Goal: Transaction & Acquisition: Purchase product/service

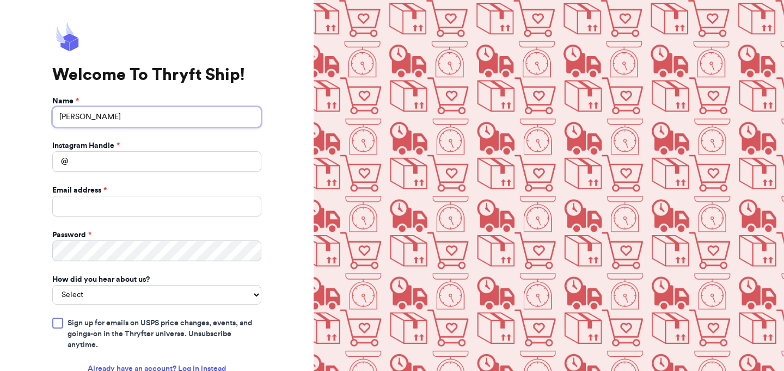
type input "[PERSON_NAME]"
click at [212, 149] on div "Instagram Handle *" at bounding box center [156, 145] width 209 height 11
click at [212, 154] on input "Instagram Handle *" at bounding box center [156, 161] width 209 height 21
type input "minionsclothing4you"
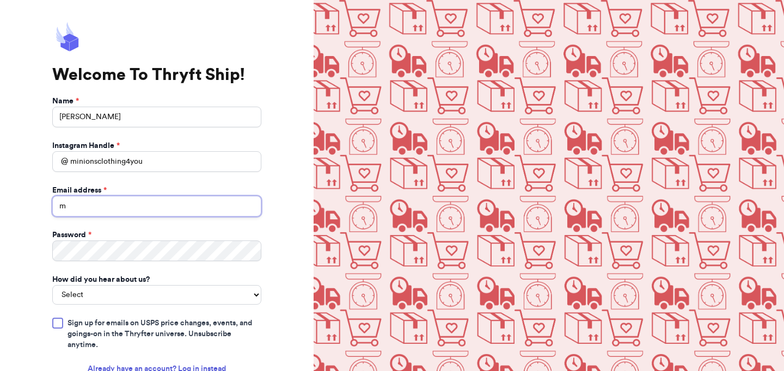
type input "ma"
type input "[EMAIL_ADDRESS][DOMAIN_NAME]"
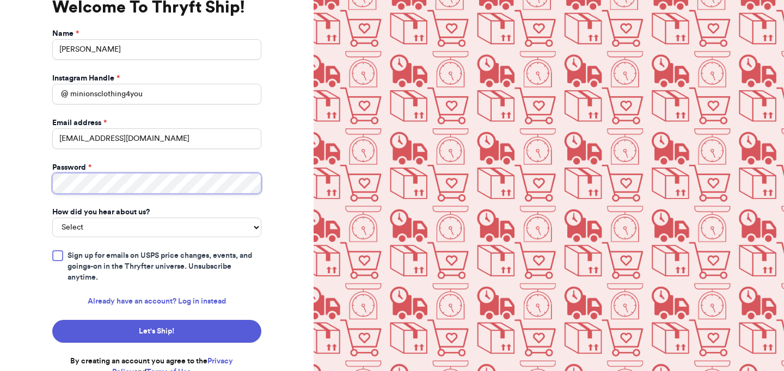
scroll to position [66, 0]
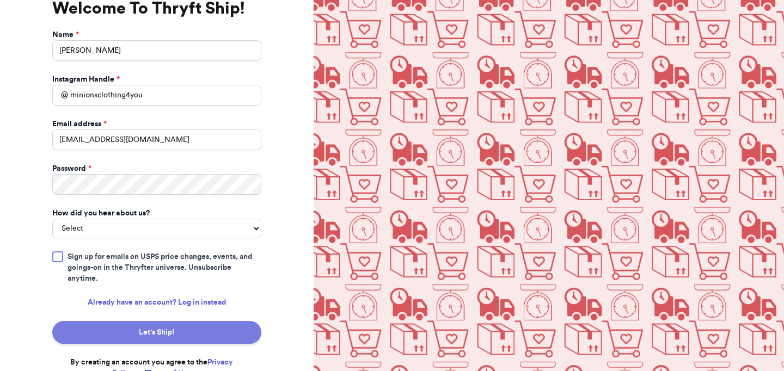
click at [123, 322] on button "Let's Ship!" at bounding box center [156, 332] width 209 height 23
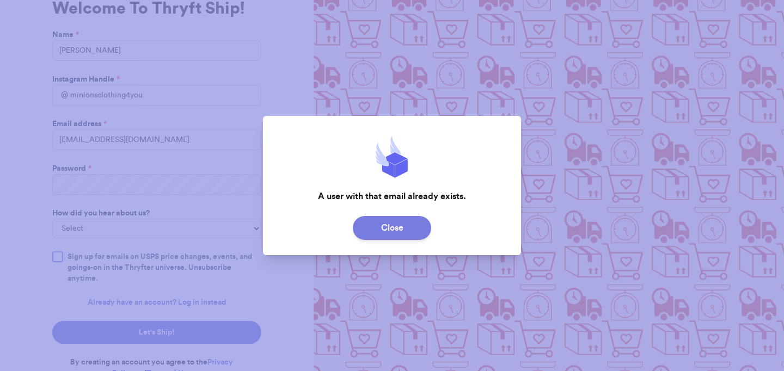
click at [398, 223] on button "Close" at bounding box center [392, 228] width 78 height 24
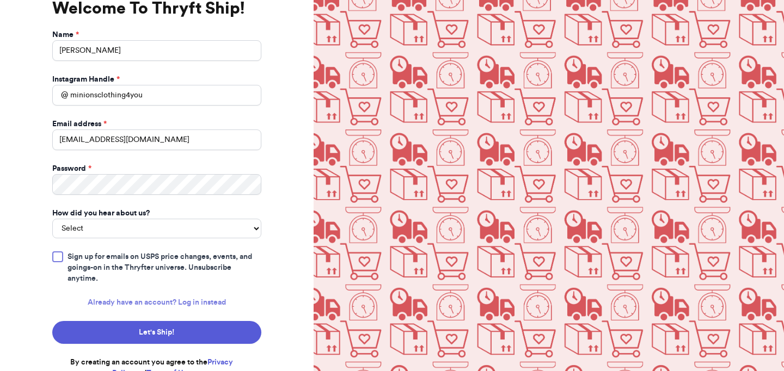
click at [164, 297] on link "Already have an account? Log in instead" at bounding box center [157, 302] width 138 height 11
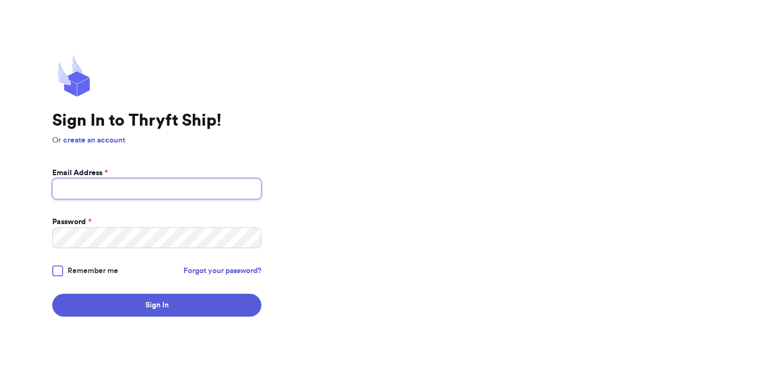
type input "[EMAIL_ADDRESS][DOMAIN_NAME]"
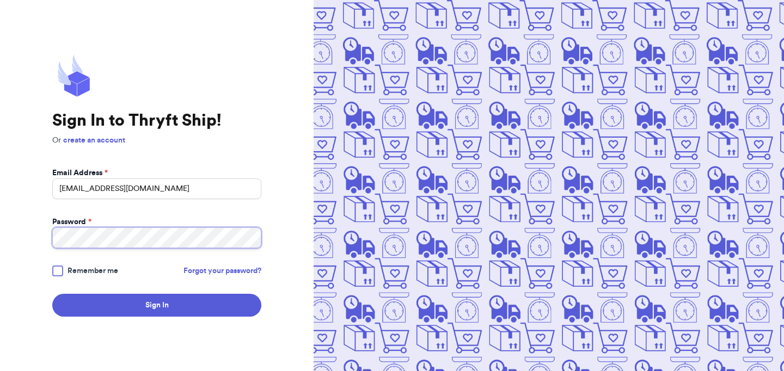
click at [157, 305] on button "Sign In" at bounding box center [156, 305] width 209 height 23
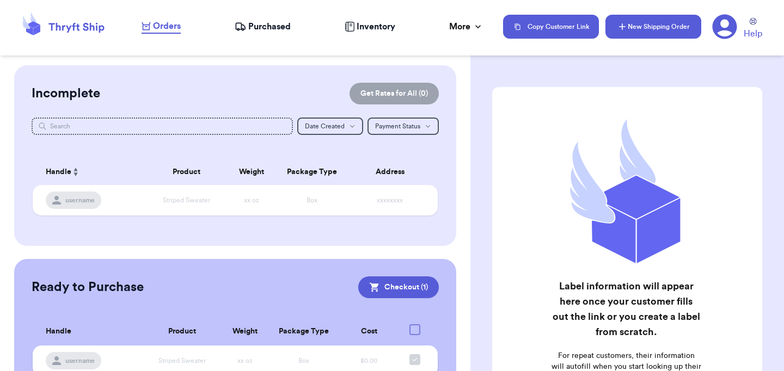
click at [653, 26] on button "New Shipping Order" at bounding box center [653, 27] width 96 height 24
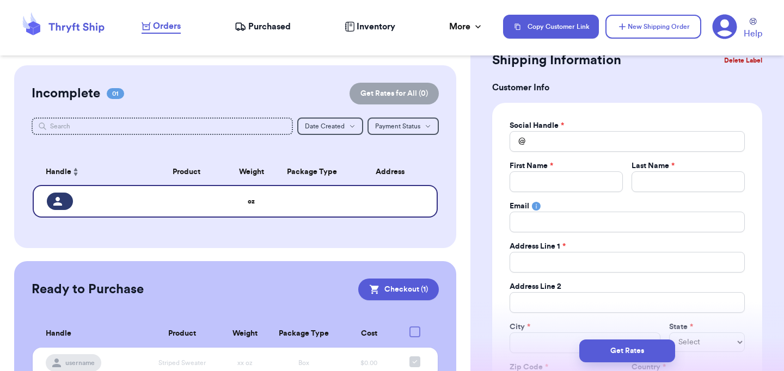
scroll to position [57, 0]
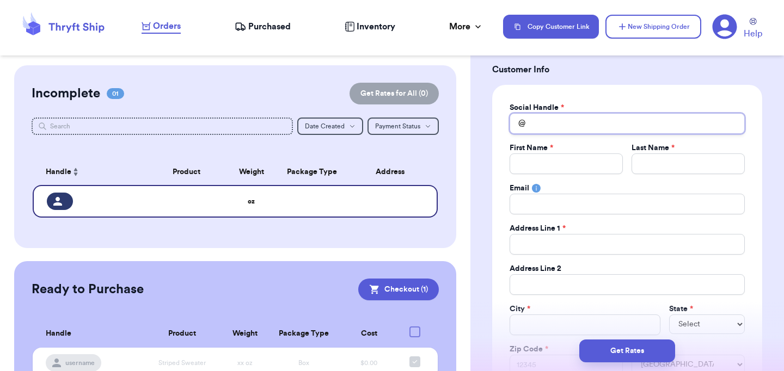
click at [568, 122] on input "Total Amount Paid" at bounding box center [626, 123] width 235 height 21
type input "l"
type input "le"
type input "ley"
type input "leys"
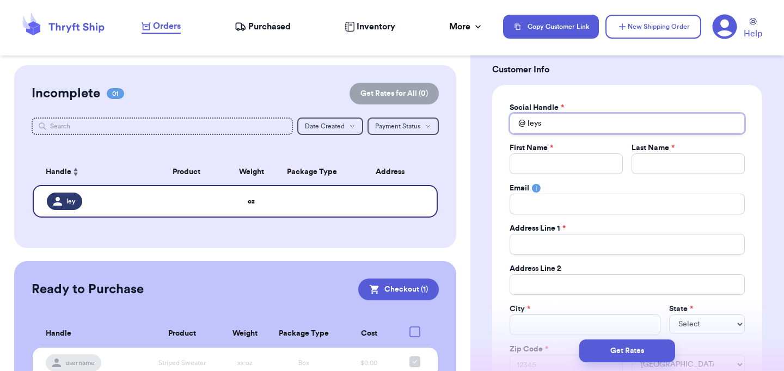
type input "leysl"
type input "leyslo"
type input "leyslov"
type input "leyslove"
type input "leyslovel"
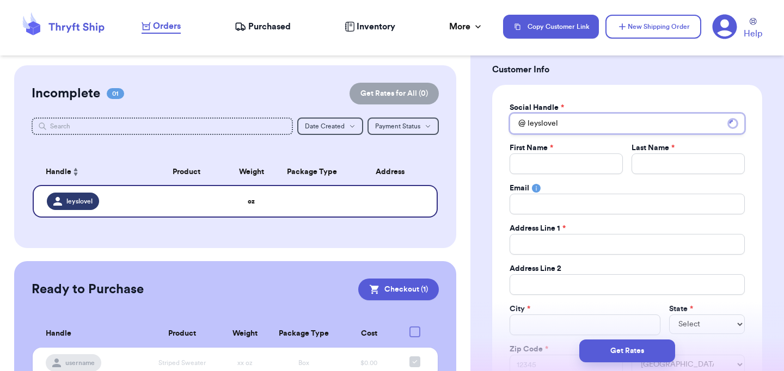
type input "leyslovely"
type input "leyslovelys"
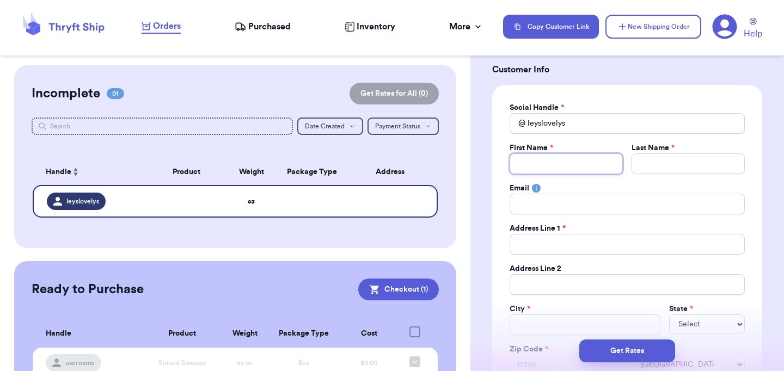
type input "l"
type input "le"
type input "ley"
type input "l"
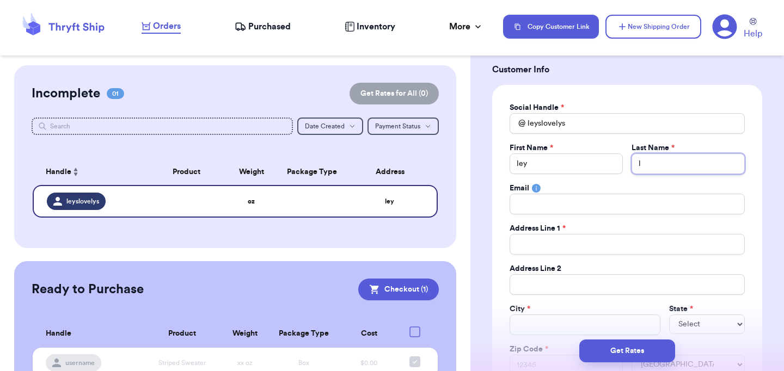
type input "lo"
type input "lov"
type input "love"
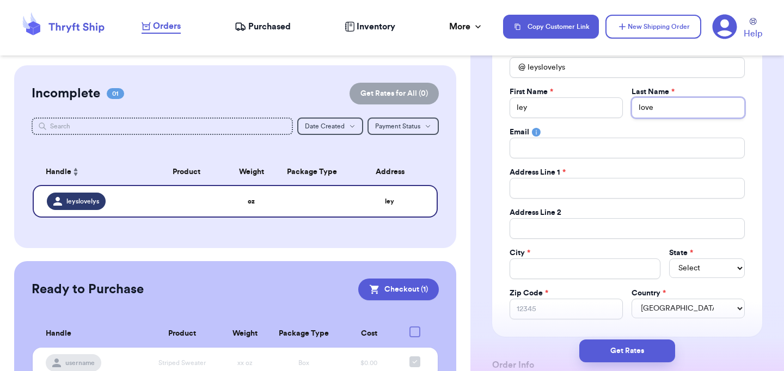
scroll to position [156, 0]
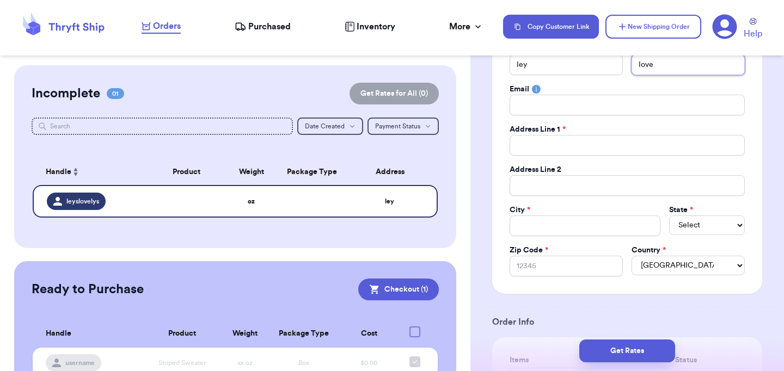
type input "love"
type input "m"
type input "ma"
type input "mar"
type input "mari"
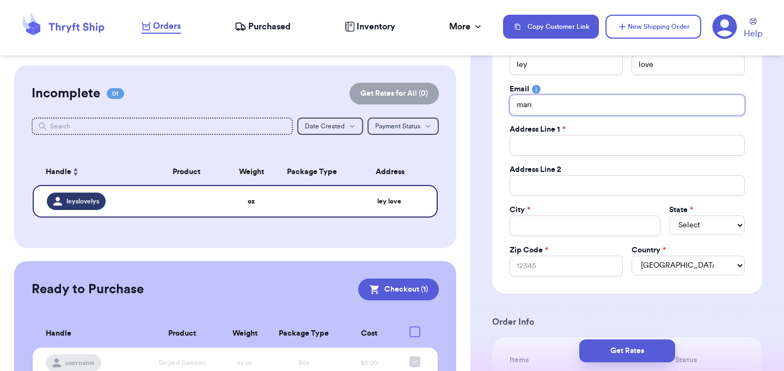
type input "[PERSON_NAME]"
type input "[EMAIL_ADDRESS][DOMAIN_NAME]"
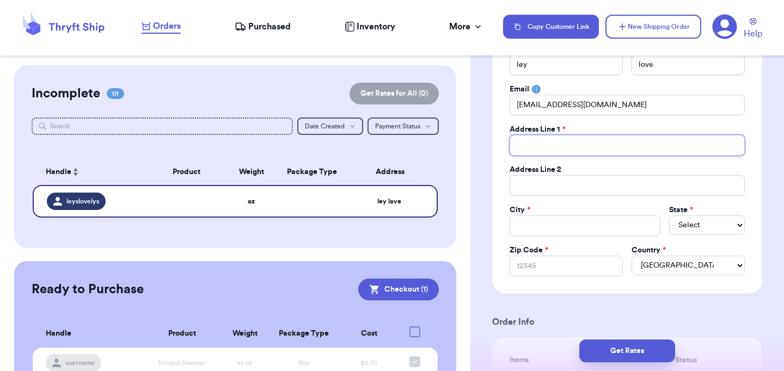
type input "3"
type input "31"
type input "310"
type input "3100"
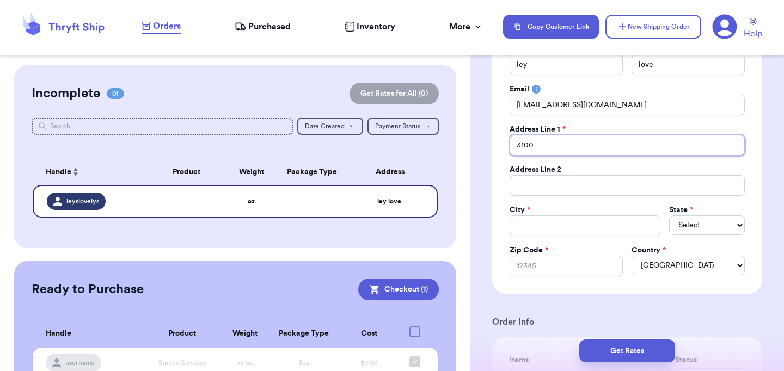
type input "3100 s"
type input "3100 su"
type input "3100 sum"
type input "3100 summ"
type input "3100 summe"
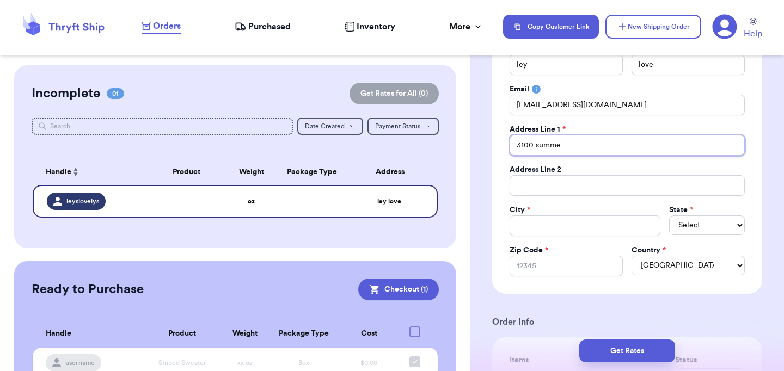
type input "3100 summer"
type input "3100 summer o"
type input "3100 summer oa"
type input "3100 summer oak"
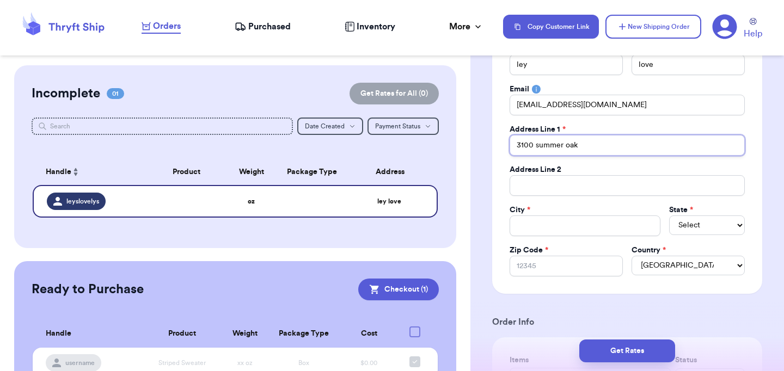
type input "3100 summer oaks"
type input "3100 summer oaks d"
type input "[STREET_ADDRESS]"
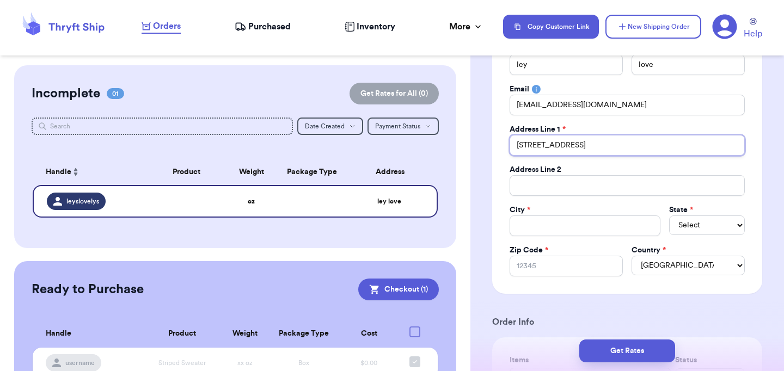
type input "3100 summer oaks driv"
type input "[STREET_ADDRESS]"
click at [647, 148] on input "[STREET_ADDRESS]" at bounding box center [626, 145] width 235 height 21
type input "[STREET_ADDRESS]"
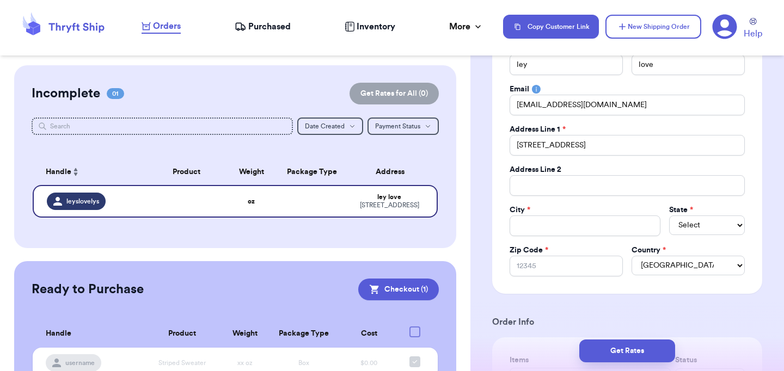
click at [674, 229] on div "State * Select AL AK AZ AR CA CO [GEOGRAPHIC_DATA] DE DC [GEOGRAPHIC_DATA] [GEO…" at bounding box center [707, 221] width 76 height 32
click at [674, 228] on div "State * Select AL AK AZ AR CA CO [GEOGRAPHIC_DATA] DE DC [GEOGRAPHIC_DATA] [GEO…" at bounding box center [707, 221] width 76 height 32
click at [677, 227] on div "State * Select AL AK AZ AR CA CO [GEOGRAPHIC_DATA] DE DC [GEOGRAPHIC_DATA] [GEO…" at bounding box center [707, 221] width 76 height 32
select select "NC"
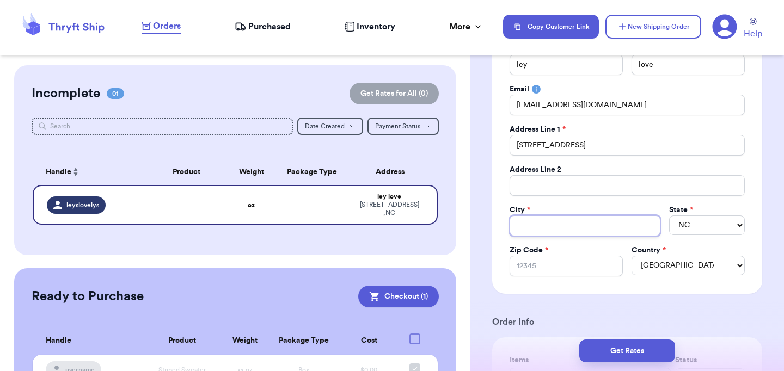
click at [589, 223] on input "Total Amount Paid" at bounding box center [584, 225] width 151 height 21
type input "A"
type input "Ap"
type input "Ape"
type input "Apex"
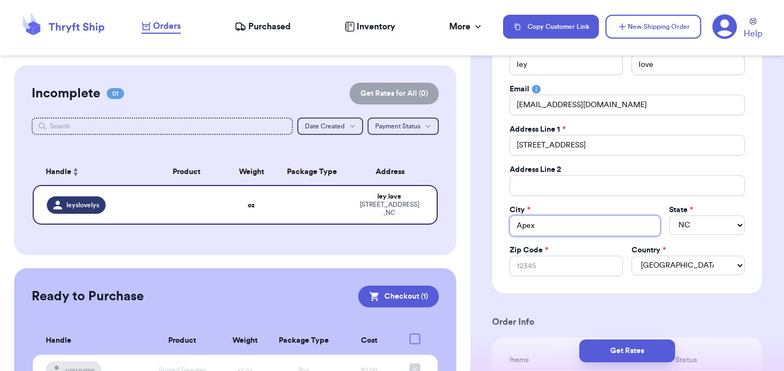
type input "Apex"
type input "2"
type input "27"
type input "275"
type input "2753"
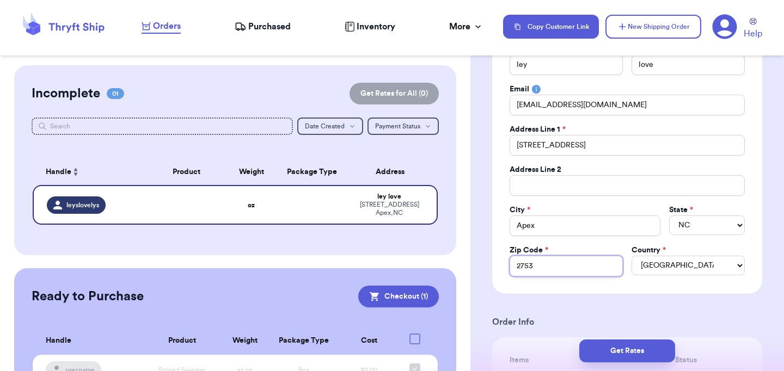
type input "27538"
type input "2753"
type input "27539"
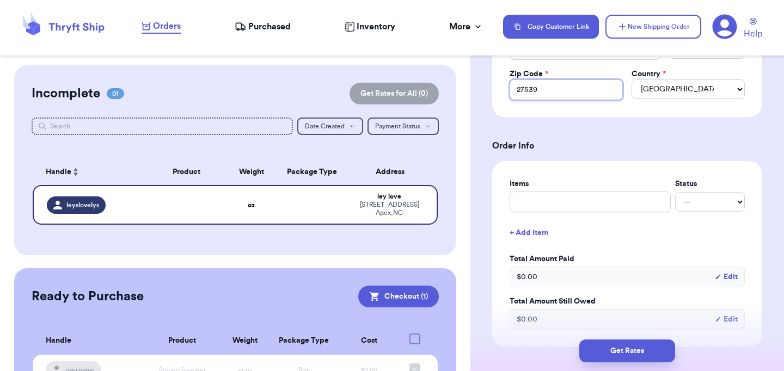
scroll to position [348, 0]
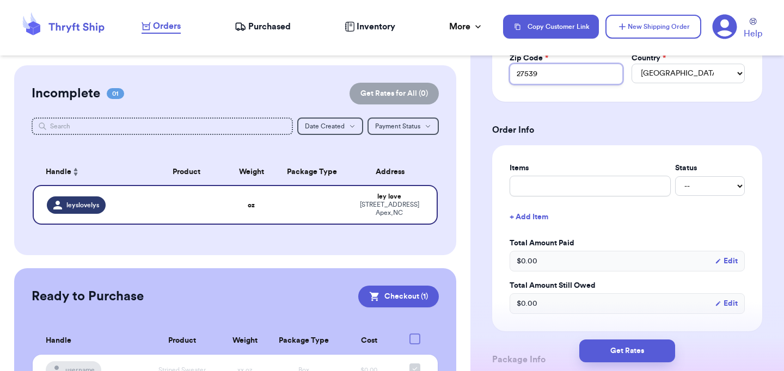
type input "27539"
type input "b"
type input "bu"
type input "bun"
type input "bund"
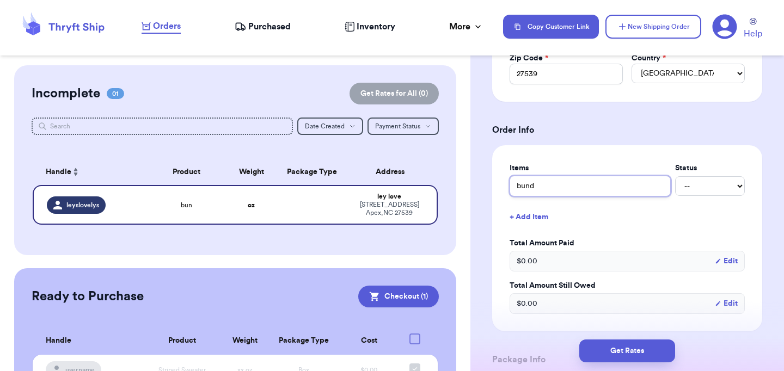
type input "bundl"
type input "bundle"
type input "bundl"
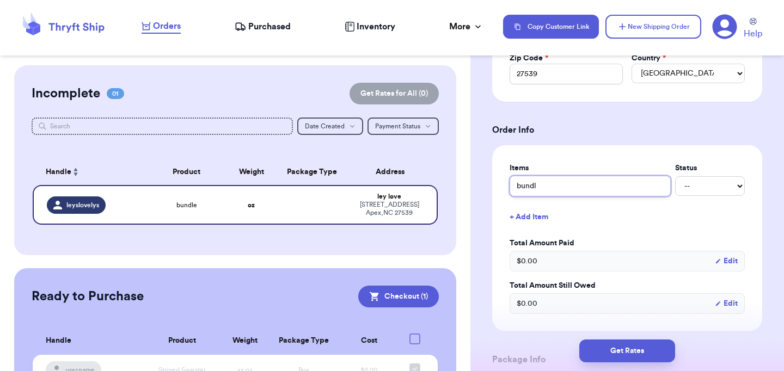
type input "bund"
type input "[PERSON_NAME]"
type input "bundel"
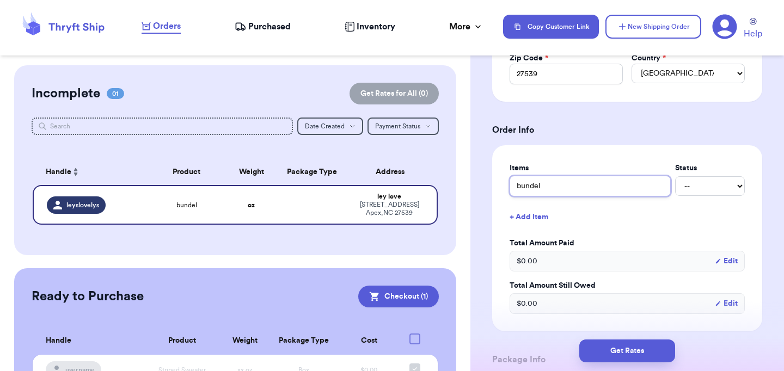
type input "[PERSON_NAME]"
type input "bund"
type input "bundl"
type input "bundle"
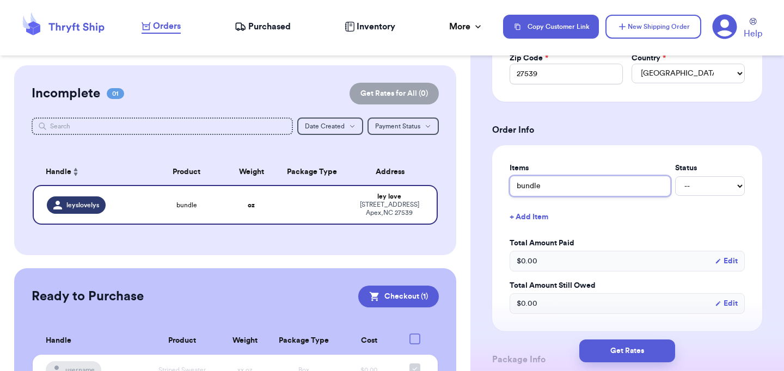
type input "bundle"
select select "paid"
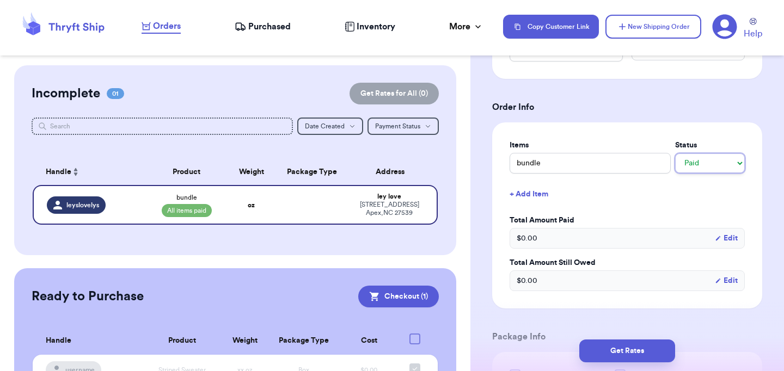
scroll to position [382, 0]
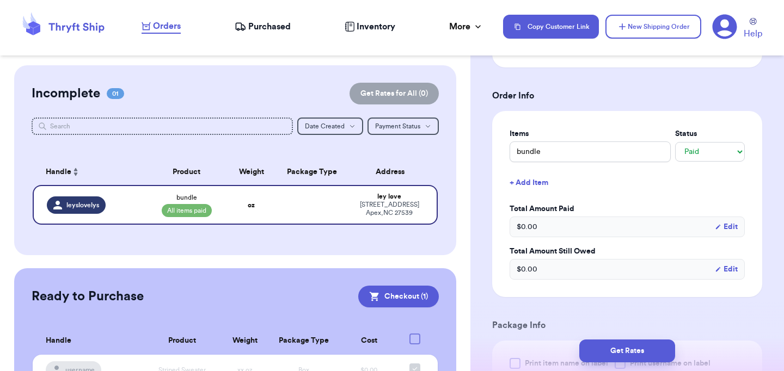
click at [659, 229] on div "$ 0.00 Edit" at bounding box center [626, 227] width 235 height 21
click at [657, 224] on div "$ 0.00 Edit" at bounding box center [626, 227] width 235 height 21
click at [557, 225] on div "$ 0.00 Edit" at bounding box center [626, 227] width 235 height 21
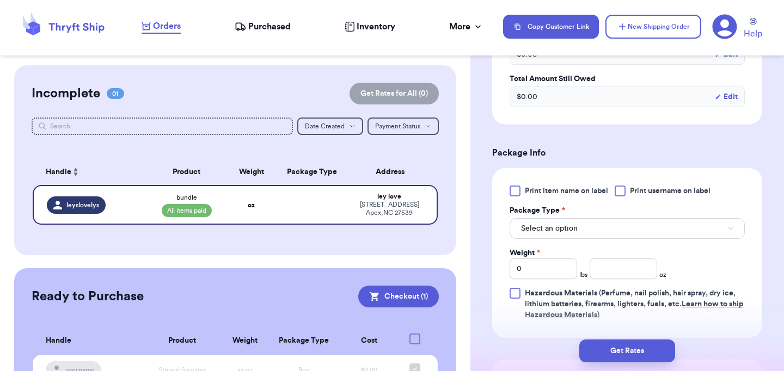
scroll to position [559, 0]
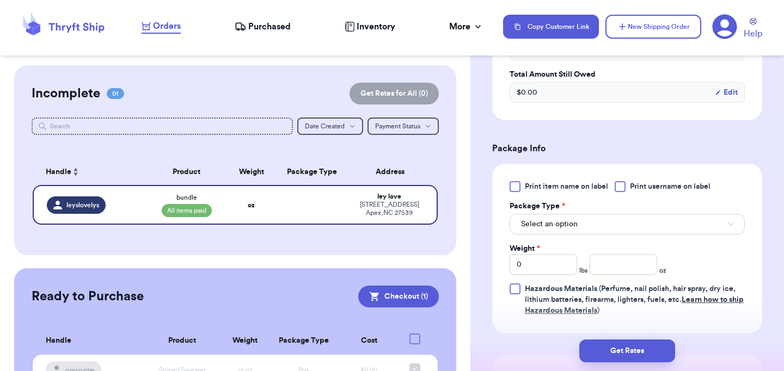
click at [606, 225] on button "Select an option" at bounding box center [626, 224] width 235 height 21
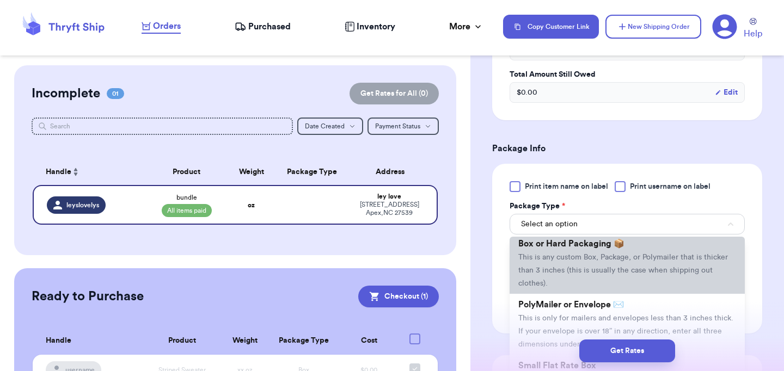
scroll to position [20, 0]
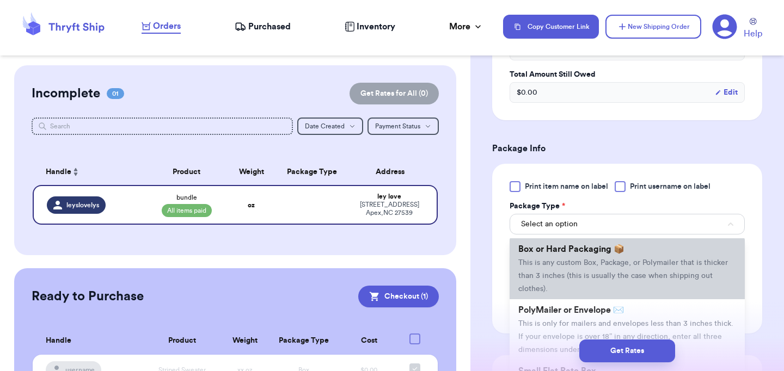
click at [584, 266] on span "This is any custom Box, Package, or Polymailer that is thicker than 3 inches (t…" at bounding box center [622, 276] width 209 height 34
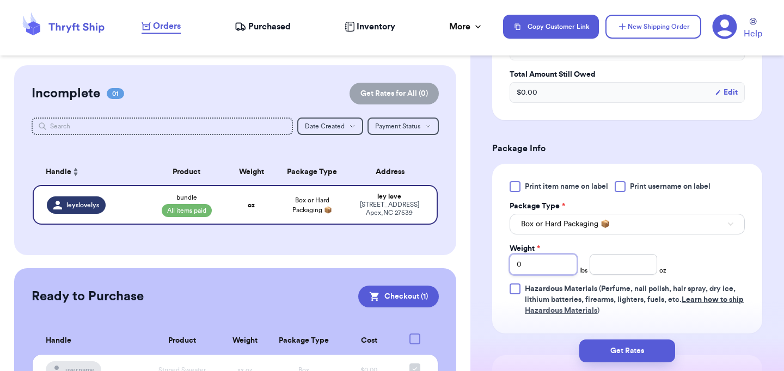
click at [564, 262] on input "0" at bounding box center [542, 264] width 67 height 21
type input "08"
type input "0"
type input "8"
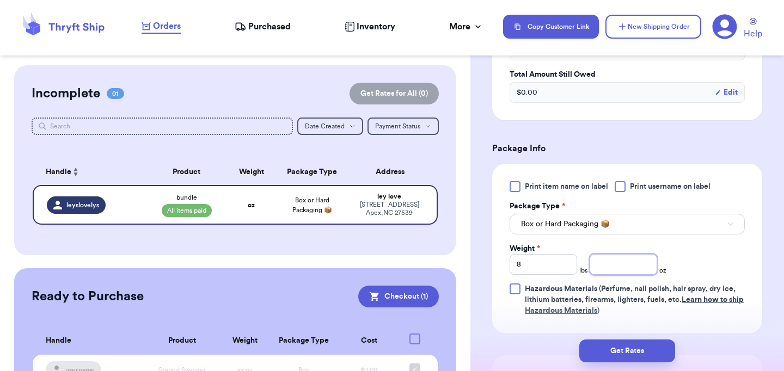
click at [645, 267] on input "number" at bounding box center [622, 264] width 67 height 21
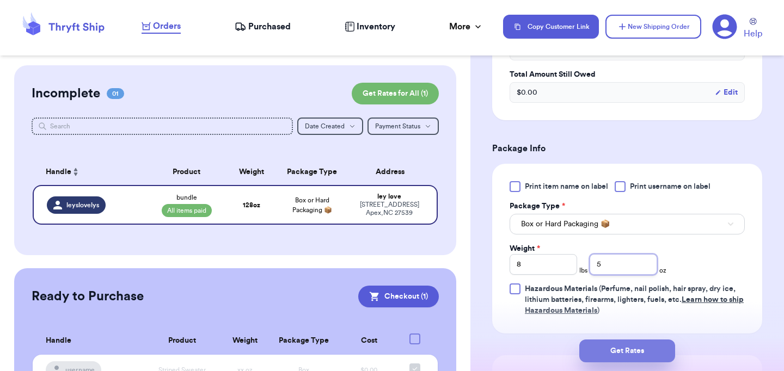
type input "5"
click at [625, 348] on button "Get Rates" at bounding box center [627, 351] width 96 height 23
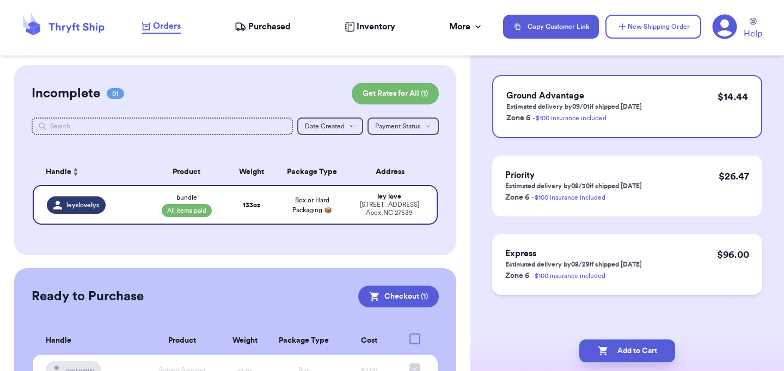
scroll to position [99, 0]
click at [631, 346] on button "Add to Cart" at bounding box center [627, 351] width 96 height 23
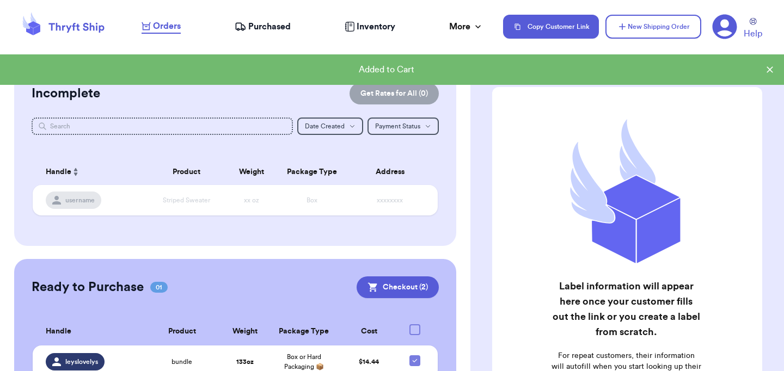
scroll to position [0, 0]
click at [356, 298] on button "Checkout ( 2 )" at bounding box center [397, 287] width 82 height 22
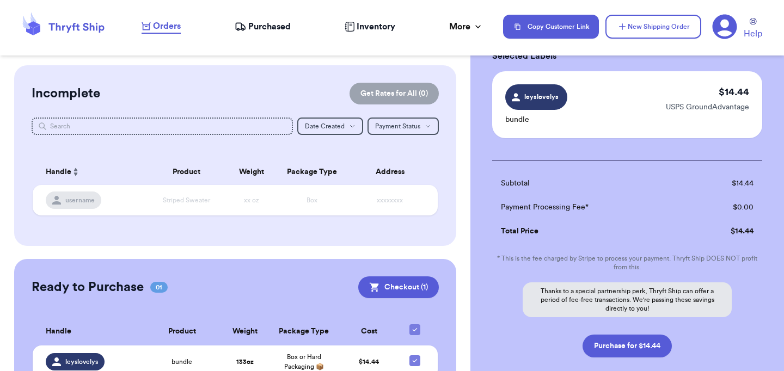
scroll to position [53, 0]
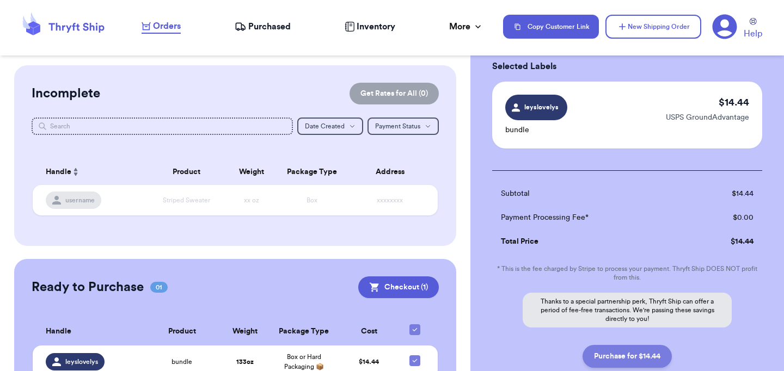
click at [644, 361] on button "Purchase for $14.44" at bounding box center [626, 356] width 89 height 23
checkbox input "true"
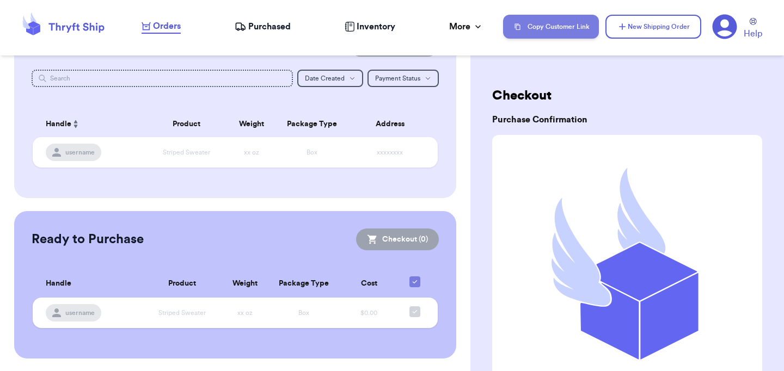
scroll to position [0, 0]
click at [290, 27] on span "Purchased" at bounding box center [269, 26] width 42 height 13
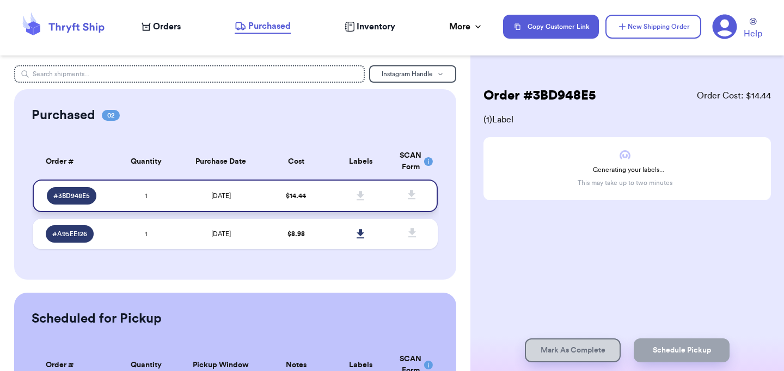
click at [335, 199] on td at bounding box center [360, 196] width 65 height 33
click at [256, 200] on td "[DATE]" at bounding box center [220, 196] width 85 height 33
click at [256, 202] on td "[DATE]" at bounding box center [220, 196] width 85 height 33
click at [183, 237] on td "[DATE]" at bounding box center [220, 234] width 85 height 30
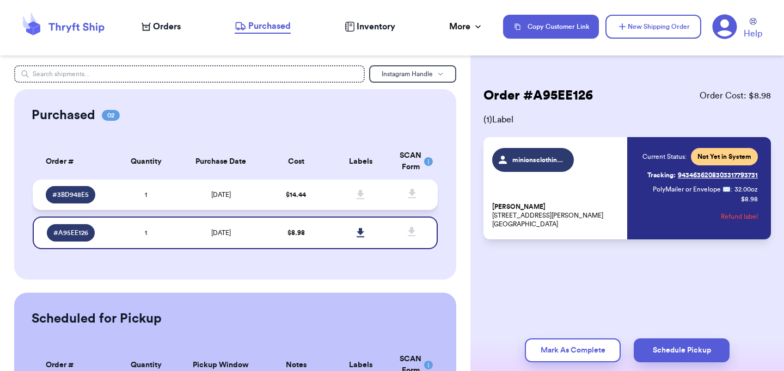
click at [192, 205] on td "[DATE]" at bounding box center [220, 195] width 85 height 30
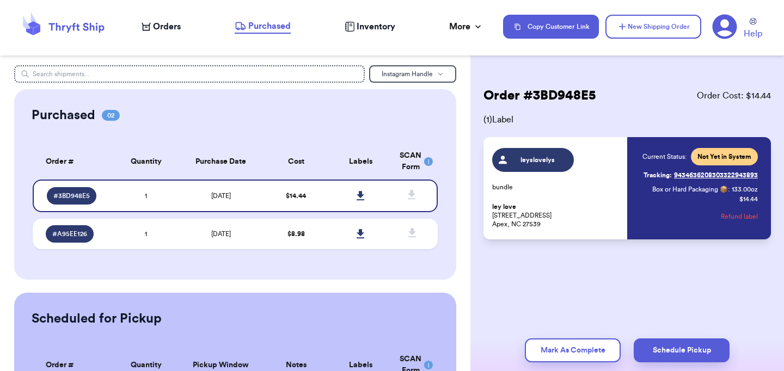
click at [593, 182] on div "leyslovelys bundle ley love [STREET_ADDRESS]" at bounding box center [556, 188] width 128 height 81
click at [553, 153] on span "leyslovelys" at bounding box center [533, 160] width 82 height 24
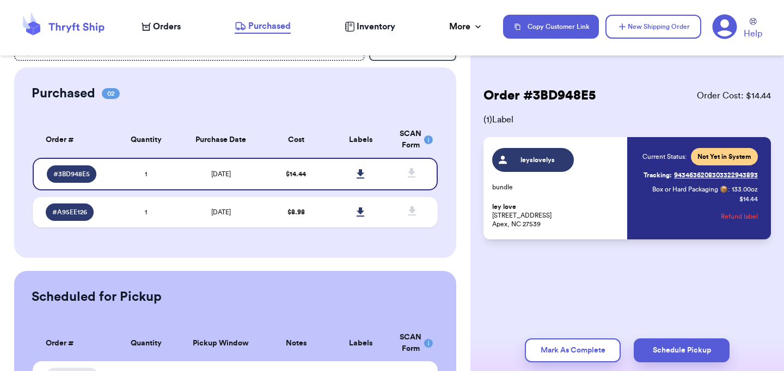
scroll to position [30, 0]
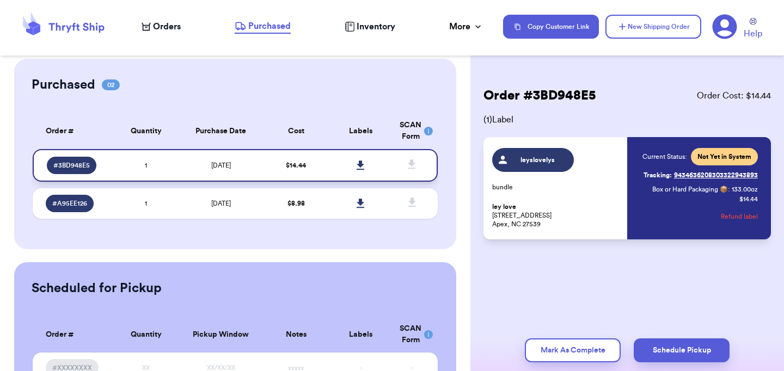
click at [361, 170] on icon at bounding box center [360, 165] width 8 height 9
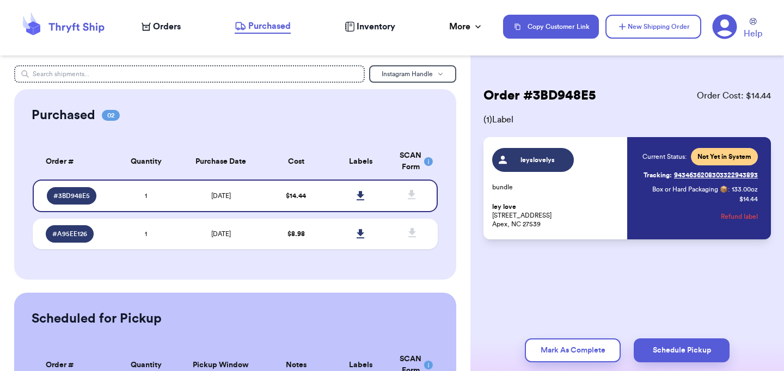
scroll to position [0, 0]
click at [361, 200] on icon at bounding box center [360, 195] width 8 height 9
click at [266, 245] on td "$ 8.98" at bounding box center [295, 234] width 65 height 30
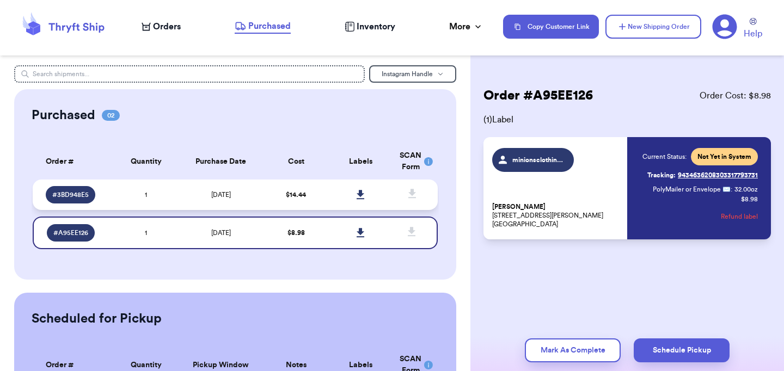
click at [275, 210] on td "$ 14.44" at bounding box center [295, 195] width 65 height 30
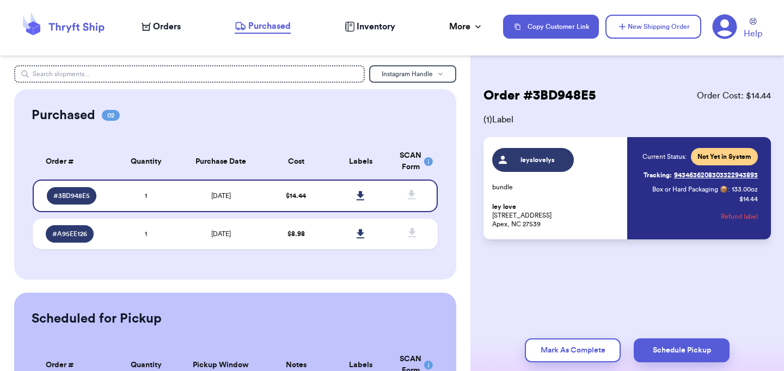
click at [524, 150] on span "leyslovelys" at bounding box center [533, 160] width 82 height 24
click at [524, 156] on span "leyslovelys" at bounding box center [538, 160] width 52 height 9
click at [159, 206] on td "1" at bounding box center [146, 196] width 65 height 33
click at [428, 157] on icon at bounding box center [427, 161] width 9 height 9
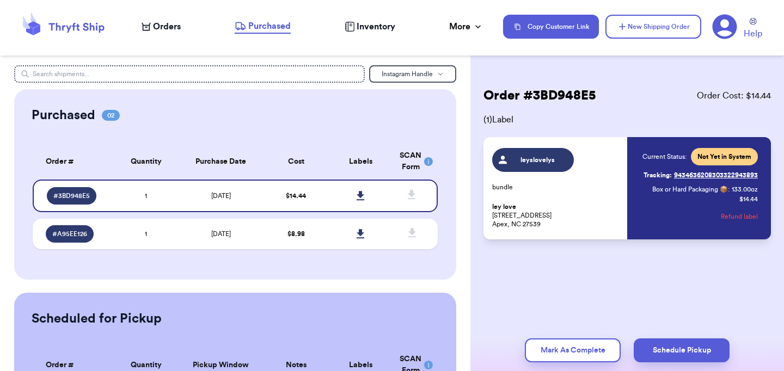
click at [542, 158] on span "leyslovelys" at bounding box center [538, 160] width 52 height 9
click at [555, 198] on div "leyslovelys bundle ley love [STREET_ADDRESS]" at bounding box center [556, 188] width 128 height 81
click at [592, 172] on div "leyslovelys bundle ley love [STREET_ADDRESS]" at bounding box center [556, 188] width 128 height 81
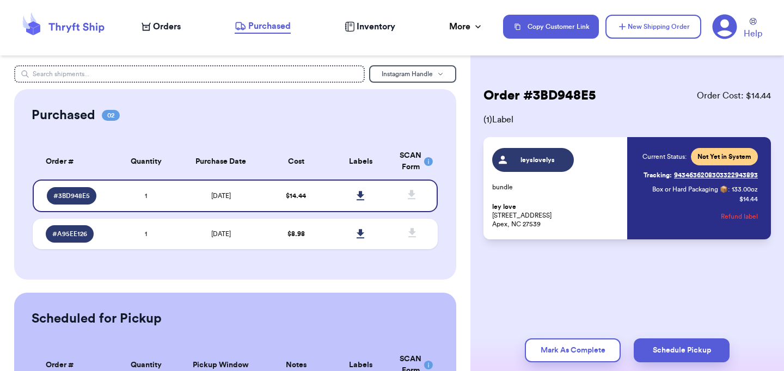
click at [744, 151] on span "Not Yet in System" at bounding box center [723, 156] width 67 height 17
click at [381, 26] on span "Inventory" at bounding box center [375, 26] width 39 height 13
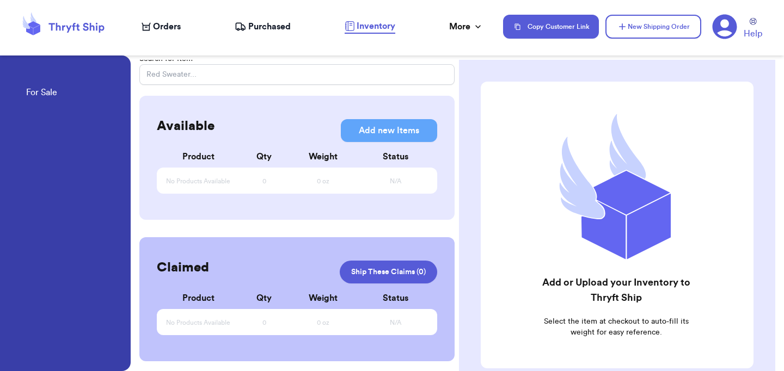
scroll to position [7, 0]
click at [277, 28] on span "Purchased" at bounding box center [269, 26] width 42 height 13
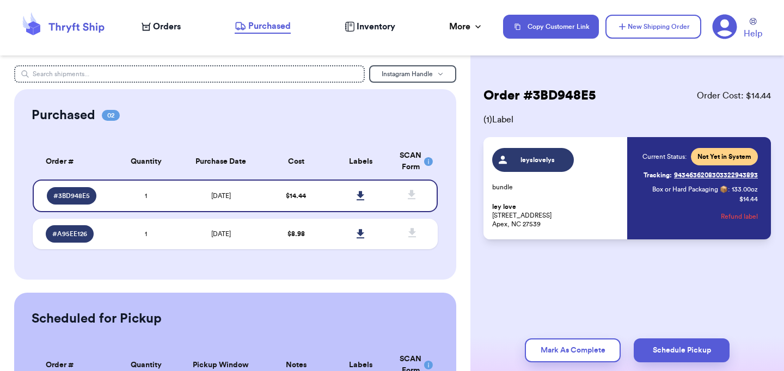
click at [185, 22] on div "Orders Purchased Inventory More Stats Completed Orders" at bounding box center [316, 27] width 350 height 14
click at [335, 205] on td at bounding box center [360, 196] width 65 height 33
click at [146, 237] on span "1" at bounding box center [146, 234] width 2 height 7
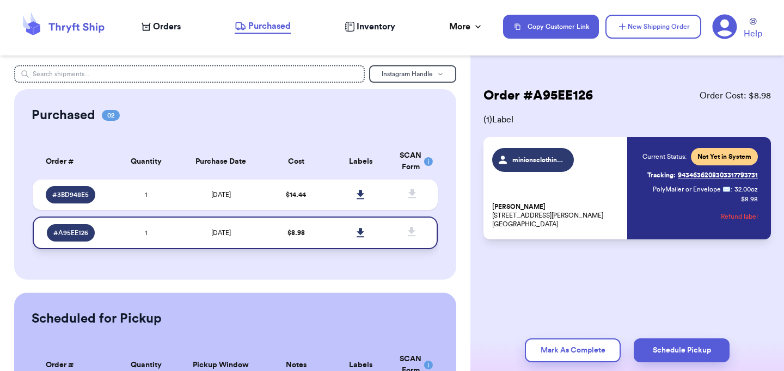
click at [148, 247] on td "1" at bounding box center [146, 233] width 65 height 33
click at [185, 200] on td "[DATE]" at bounding box center [220, 195] width 85 height 30
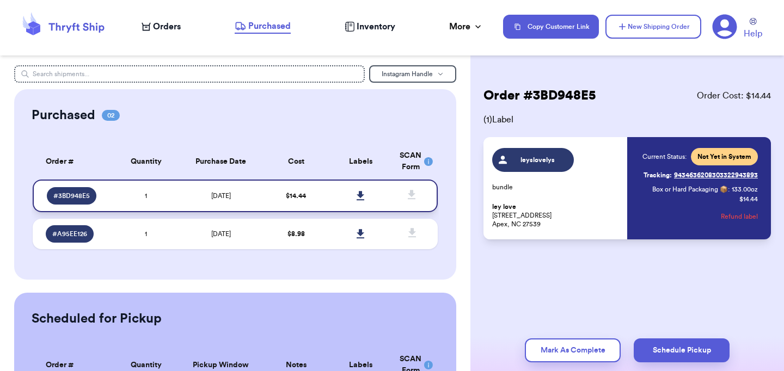
click at [108, 203] on td "# 3BD948E5" at bounding box center [73, 196] width 81 height 33
click at [81, 200] on span "# 3BD948E5" at bounding box center [71, 196] width 36 height 9
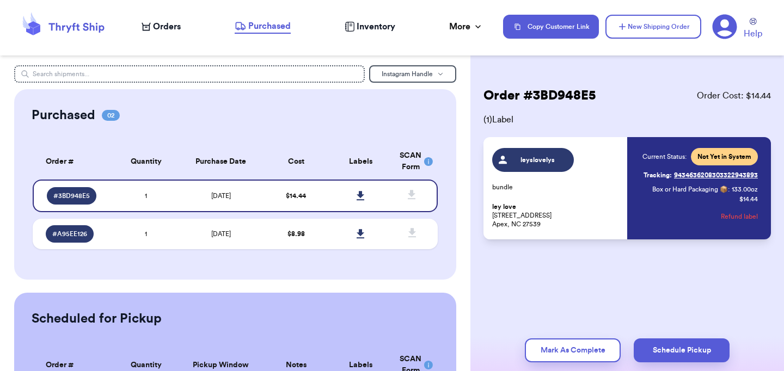
click at [412, 159] on div "SCAN Form" at bounding box center [411, 161] width 25 height 23
click at [424, 159] on icon at bounding box center [427, 161] width 9 height 9
click at [529, 160] on span "leyslovelys" at bounding box center [538, 160] width 52 height 9
click at [501, 121] on span "( 1 ) Label" at bounding box center [626, 119] width 287 height 13
click at [737, 155] on span "Not Yet in System" at bounding box center [724, 156] width 54 height 9
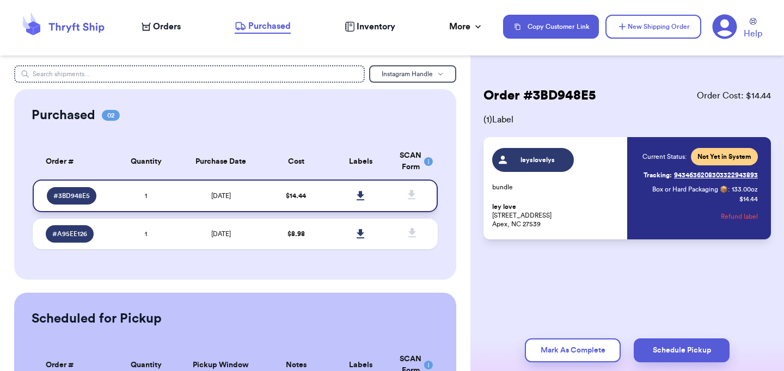
click at [365, 201] on link at bounding box center [361, 196] width 24 height 24
click at [359, 199] on icon at bounding box center [360, 196] width 8 height 10
click at [730, 215] on div "Instagram Handle Purchased 02 Order # Qty Labels SCAN # 3BD948E5 1 # A95EE126 1…" at bounding box center [392, 185] width 784 height 371
drag, startPoint x: 584, startPoint y: 360, endPoint x: 736, endPoint y: 219, distance: 206.8
click at [736, 219] on button "Refund label" at bounding box center [738, 217] width 37 height 24
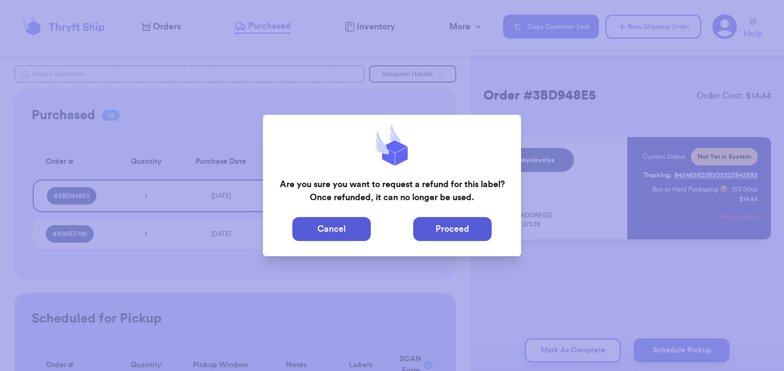
drag, startPoint x: 736, startPoint y: 219, endPoint x: 441, endPoint y: 227, distance: 294.5
click at [441, 227] on button "Proceed" at bounding box center [452, 229] width 78 height 24
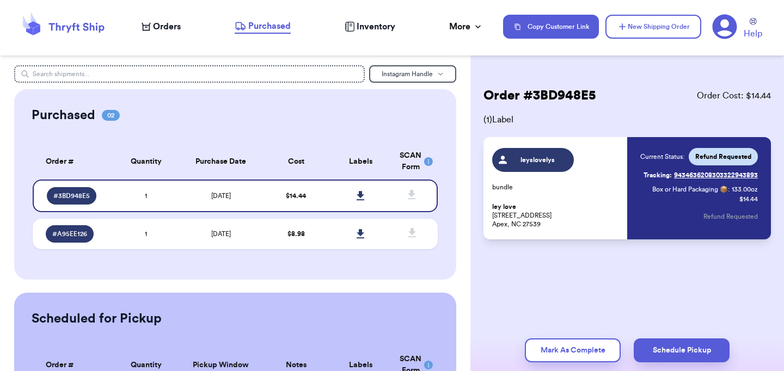
click at [178, 29] on span "Orders" at bounding box center [167, 26] width 28 height 13
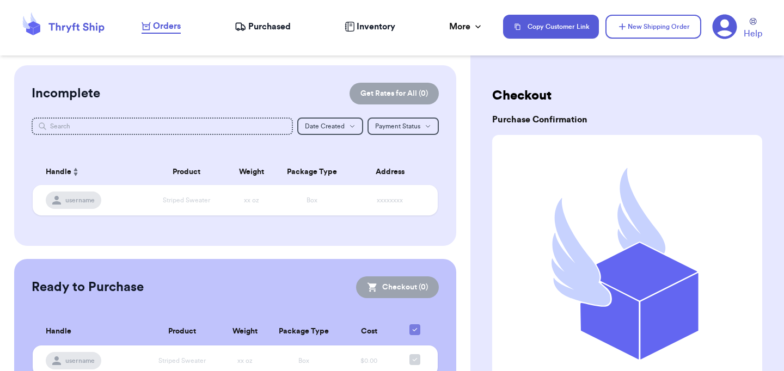
click at [639, 28] on button "New Shipping Order" at bounding box center [653, 27] width 96 height 24
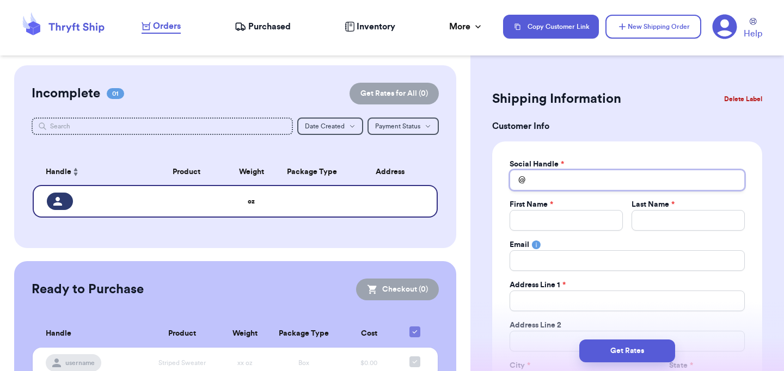
drag, startPoint x: 441, startPoint y: 227, endPoint x: 565, endPoint y: 182, distance: 132.0
click at [565, 182] on input "Total Amount Paid" at bounding box center [626, 180] width 235 height 21
drag, startPoint x: 565, startPoint y: 182, endPoint x: 535, endPoint y: 178, distance: 30.8
click at [535, 178] on input "Total Amount Paid" at bounding box center [626, 180] width 235 height 21
drag, startPoint x: 535, startPoint y: 178, endPoint x: 521, endPoint y: 178, distance: 14.2
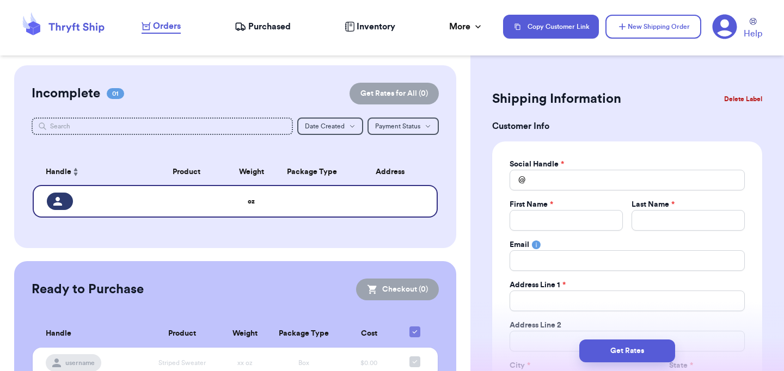
click at [521, 178] on div "@" at bounding box center [517, 180] width 16 height 21
click at [539, 178] on input "Total Amount Paid" at bounding box center [626, 180] width 235 height 21
drag, startPoint x: 521, startPoint y: 178, endPoint x: 559, endPoint y: 181, distance: 38.7
click at [559, 181] on input "Total Amount Paid" at bounding box center [626, 180] width 235 height 21
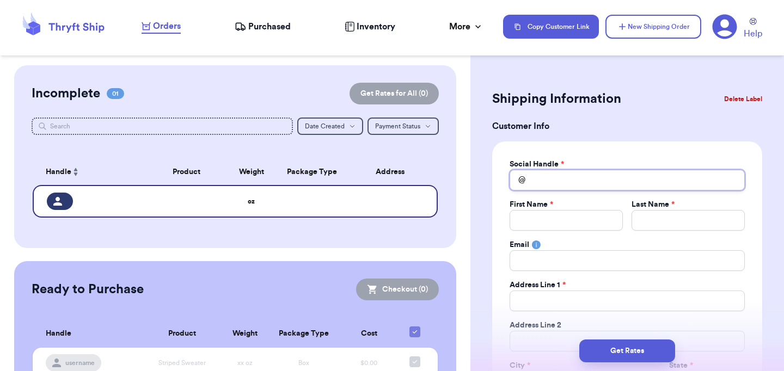
click at [559, 181] on input "Total Amount Paid" at bounding box center [626, 180] width 235 height 21
drag, startPoint x: 559, startPoint y: 181, endPoint x: 597, endPoint y: 180, distance: 38.1
click at [597, 180] on input "Total Amount Paid" at bounding box center [626, 180] width 235 height 21
drag, startPoint x: 597, startPoint y: 180, endPoint x: 558, endPoint y: 170, distance: 40.4
click at [558, 170] on input "Total Amount Paid" at bounding box center [626, 180] width 235 height 21
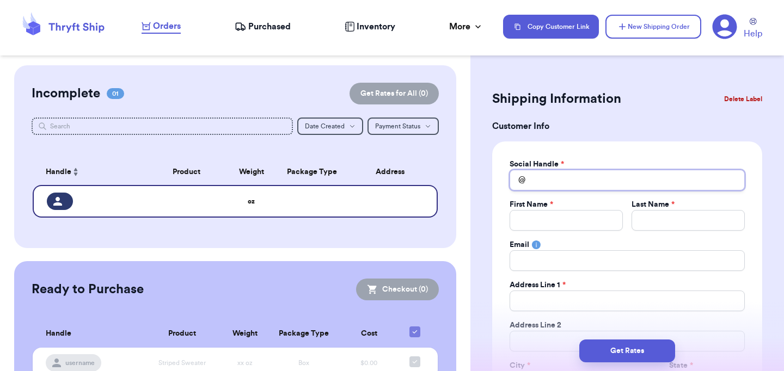
drag, startPoint x: 558, startPoint y: 170, endPoint x: 527, endPoint y: 174, distance: 31.2
click at [527, 174] on input "Total Amount Paid" at bounding box center [626, 180] width 235 height 21
drag, startPoint x: 527, startPoint y: 174, endPoint x: 512, endPoint y: 181, distance: 16.8
click at [512, 181] on div "@" at bounding box center [517, 180] width 16 height 21
click at [526, 181] on input "Total Amount Paid" at bounding box center [626, 180] width 235 height 21
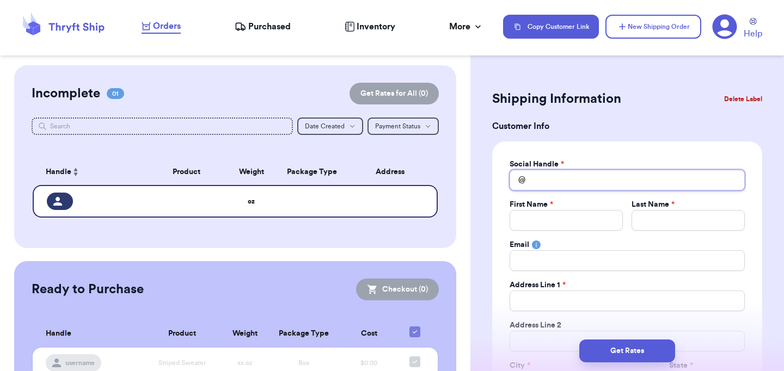
drag, startPoint x: 512, startPoint y: 181, endPoint x: 532, endPoint y: 178, distance: 19.7
click at [532, 178] on input "Total Amount Paid" at bounding box center [626, 180] width 235 height 21
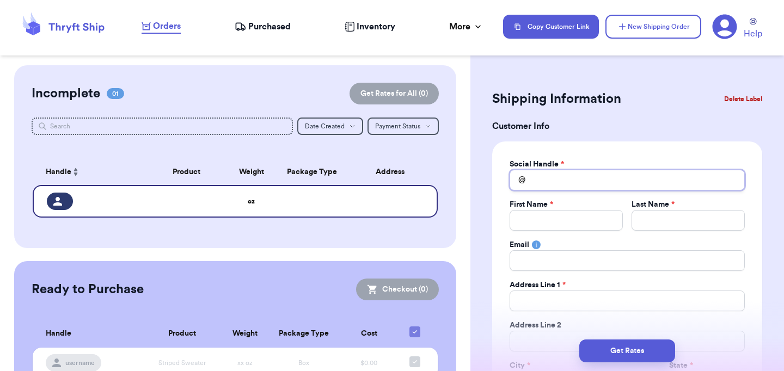
drag, startPoint x: 532, startPoint y: 178, endPoint x: 583, endPoint y: 174, distance: 51.9
click at [583, 174] on input "Total Amount Paid" at bounding box center [626, 180] width 235 height 21
drag, startPoint x: 583, startPoint y: 174, endPoint x: 602, endPoint y: 186, distance: 22.5
click at [602, 186] on input "Total Amount Paid" at bounding box center [626, 180] width 235 height 21
click at [602, 181] on input "Total Amount Paid" at bounding box center [626, 180] width 235 height 21
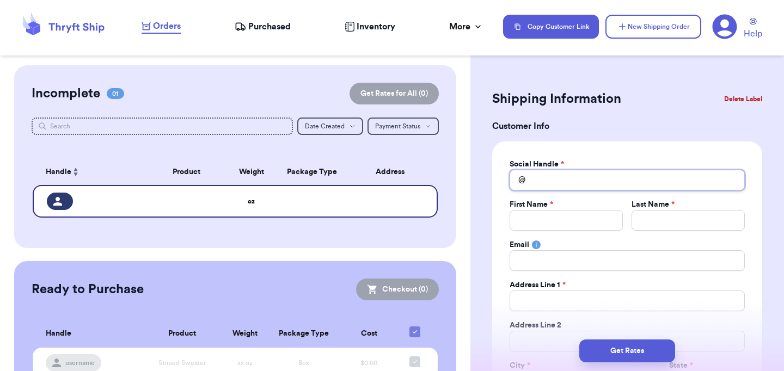
click at [602, 181] on input "Total Amount Paid" at bounding box center [626, 180] width 235 height 21
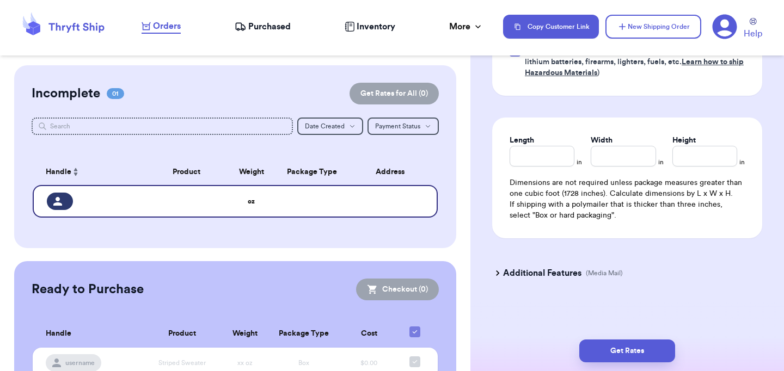
scroll to position [797, 0]
click at [554, 150] on input "Length" at bounding box center [541, 156] width 65 height 21
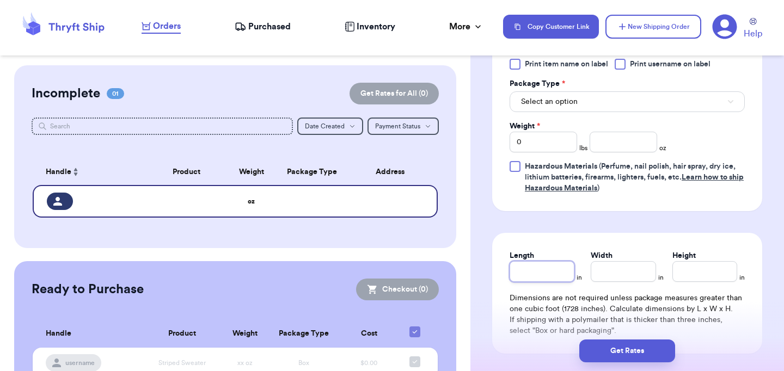
scroll to position [657, 0]
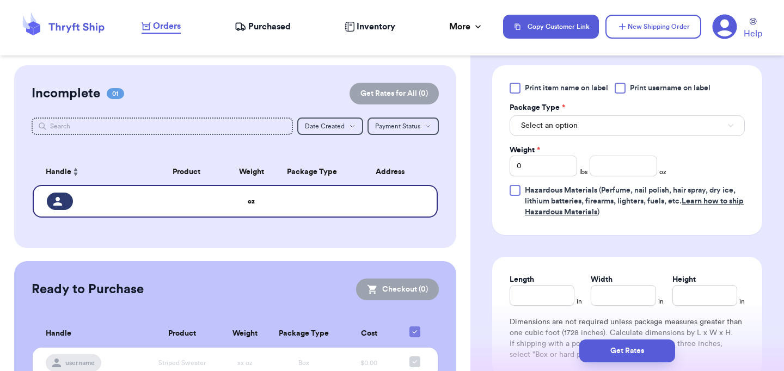
drag, startPoint x: 602, startPoint y: 181, endPoint x: 562, endPoint y: 129, distance: 66.3
click at [562, 129] on span "Select an option" at bounding box center [549, 125] width 57 height 11
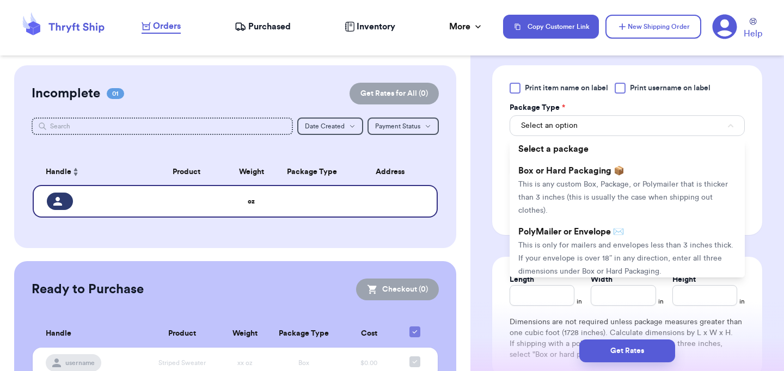
click at [576, 188] on span "This is any custom Box, Package, or Polymailer that is thicker than 3 inches (t…" at bounding box center [622, 198] width 209 height 34
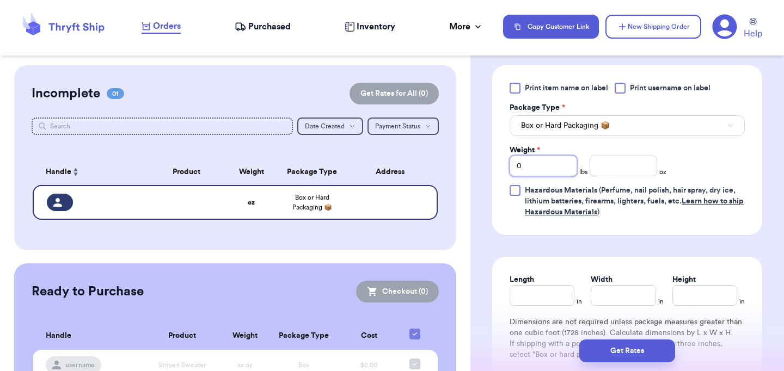
drag, startPoint x: 562, startPoint y: 129, endPoint x: 552, endPoint y: 165, distance: 37.2
click at [552, 165] on input "0" at bounding box center [542, 166] width 67 height 21
drag, startPoint x: 552, startPoint y: 165, endPoint x: 539, endPoint y: 165, distance: 13.1
click at [539, 165] on input "0" at bounding box center [542, 166] width 67 height 21
drag, startPoint x: 539, startPoint y: 165, endPoint x: 521, endPoint y: 161, distance: 18.4
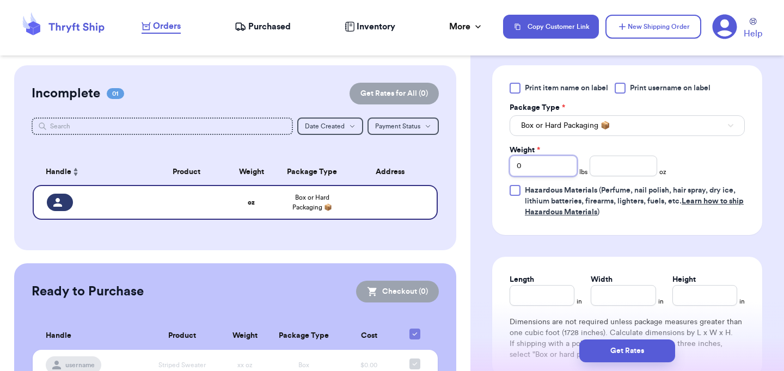
click at [521, 161] on input "0" at bounding box center [542, 166] width 67 height 21
click at [521, 162] on input "0" at bounding box center [542, 166] width 67 height 21
type input "8"
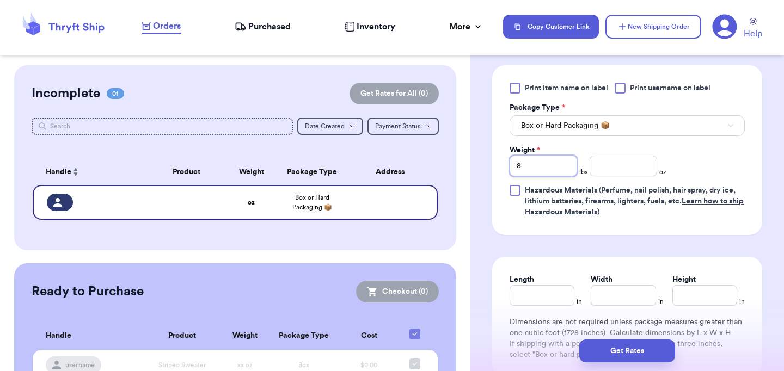
type input "88"
drag, startPoint x: 521, startPoint y: 162, endPoint x: 615, endPoint y: 165, distance: 94.2
click at [615, 165] on input "number" at bounding box center [622, 166] width 67 height 21
drag, startPoint x: 615, startPoint y: 165, endPoint x: 597, endPoint y: 167, distance: 18.1
click at [597, 167] on input "number" at bounding box center [622, 166] width 67 height 21
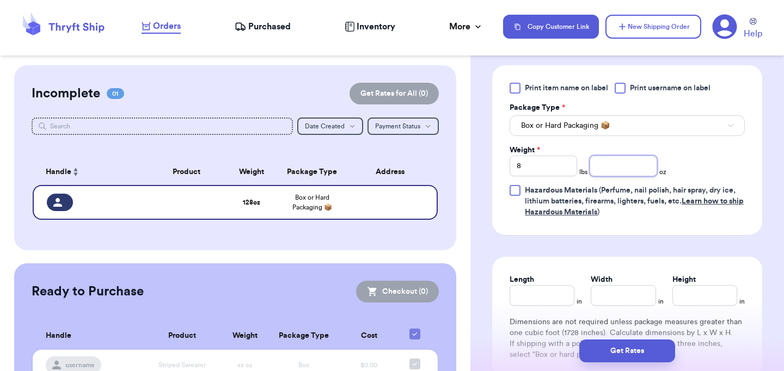
click at [596, 167] on input "number" at bounding box center [622, 166] width 67 height 21
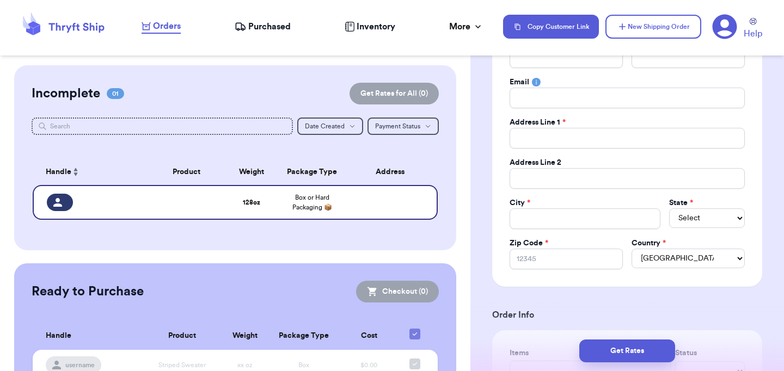
scroll to position [156, 0]
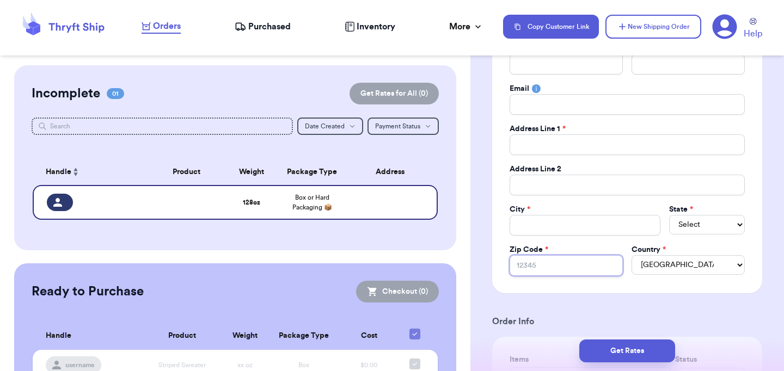
drag, startPoint x: 597, startPoint y: 167, endPoint x: 557, endPoint y: 261, distance: 102.2
drag, startPoint x: 557, startPoint y: 261, endPoint x: 536, endPoint y: 264, distance: 20.9
click at [536, 264] on input "Zip Code *" at bounding box center [565, 265] width 113 height 21
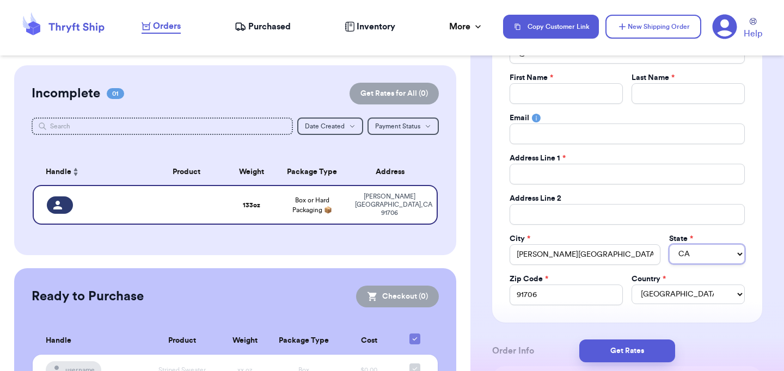
scroll to position [91, 0]
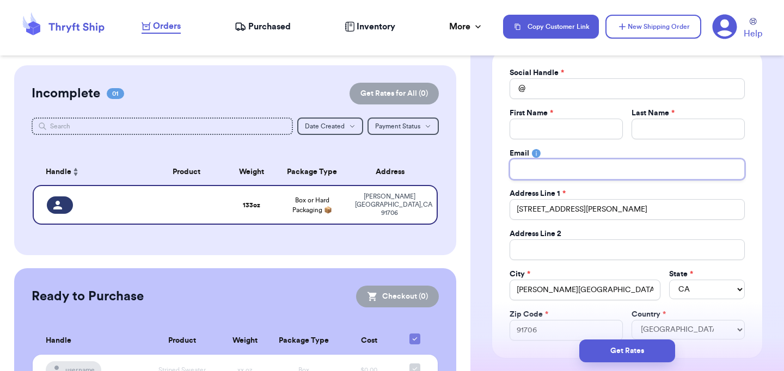
drag, startPoint x: 536, startPoint y: 264, endPoint x: 629, endPoint y: 164, distance: 136.7
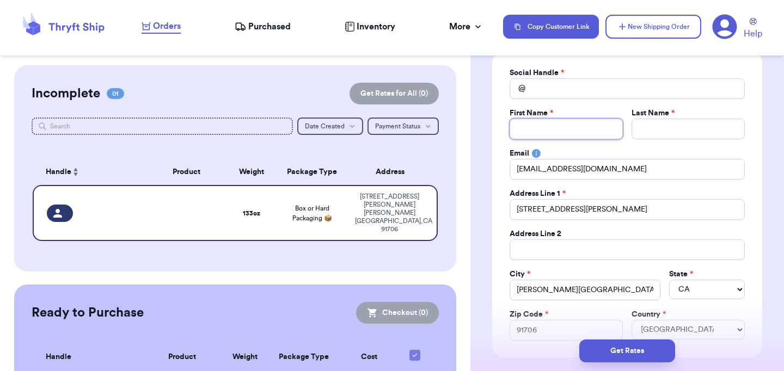
drag, startPoint x: 629, startPoint y: 164, endPoint x: 572, endPoint y: 134, distance: 64.5
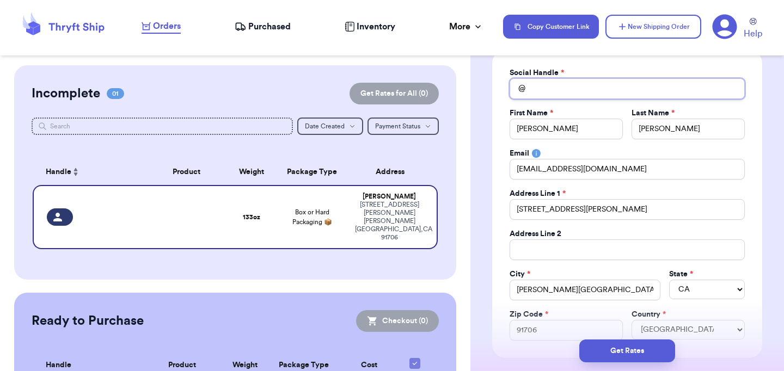
drag, startPoint x: 572, startPoint y: 134, endPoint x: 654, endPoint y: 85, distance: 95.4
click at [654, 85] on input "Total Amount Paid" at bounding box center [626, 88] width 235 height 21
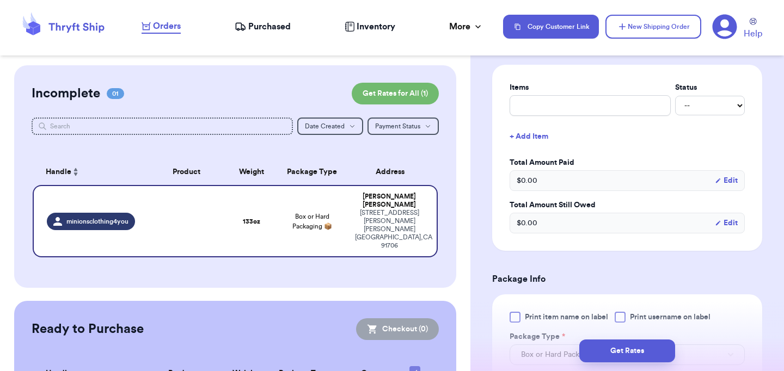
scroll to position [542, 0]
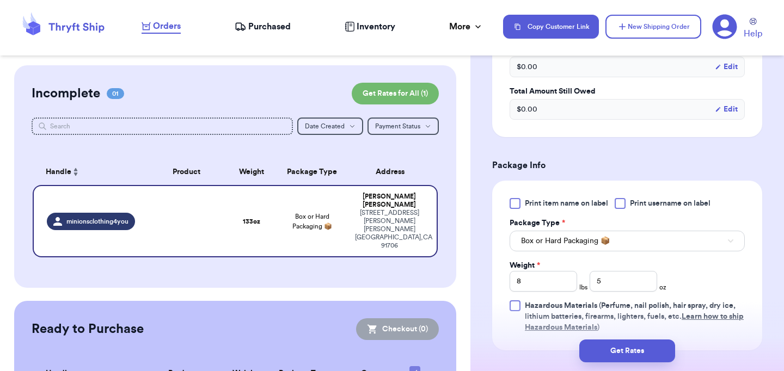
click at [634, 354] on button "Get Rates" at bounding box center [627, 351] width 96 height 23
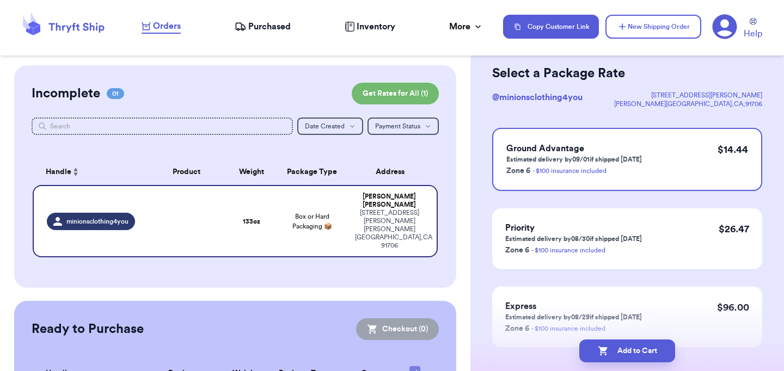
scroll to position [42, 0]
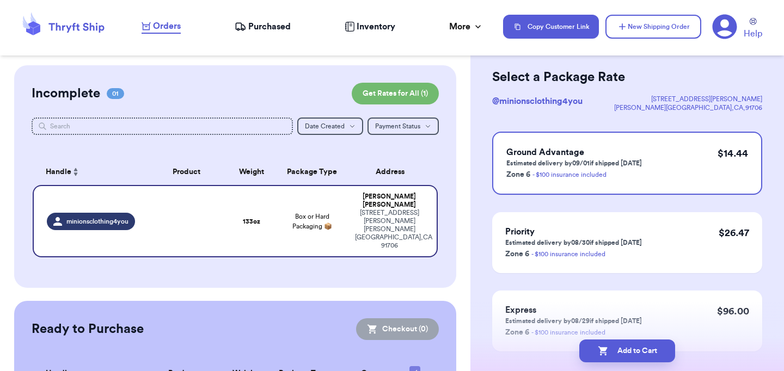
click at [579, 162] on p "Estimated delivery by 09/01 if shipped [DATE]" at bounding box center [573, 163] width 135 height 9
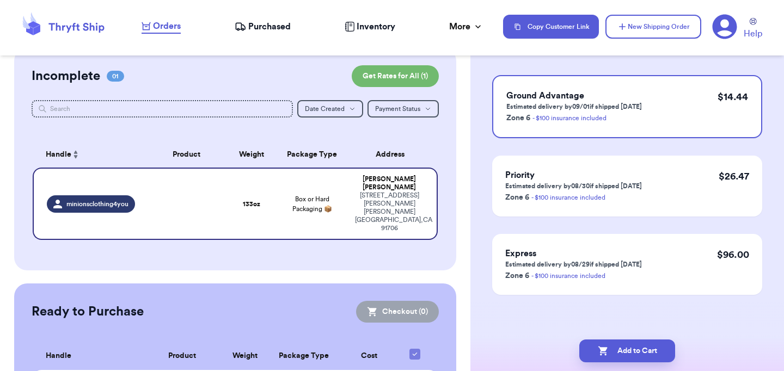
scroll to position [22, 0]
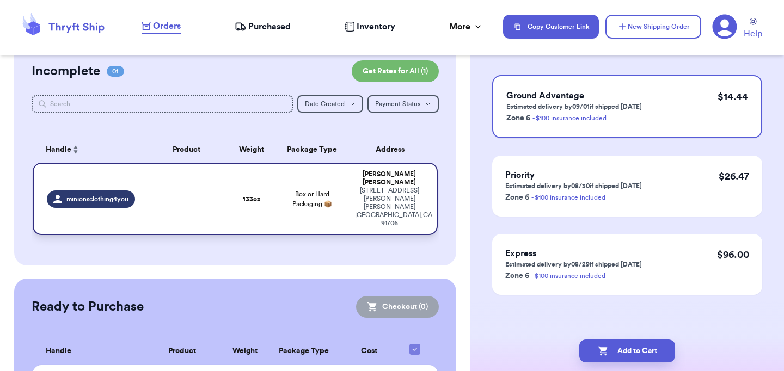
drag, startPoint x: 654, startPoint y: 85, endPoint x: 230, endPoint y: 200, distance: 439.0
click at [230, 200] on td "133 oz" at bounding box center [251, 199] width 48 height 72
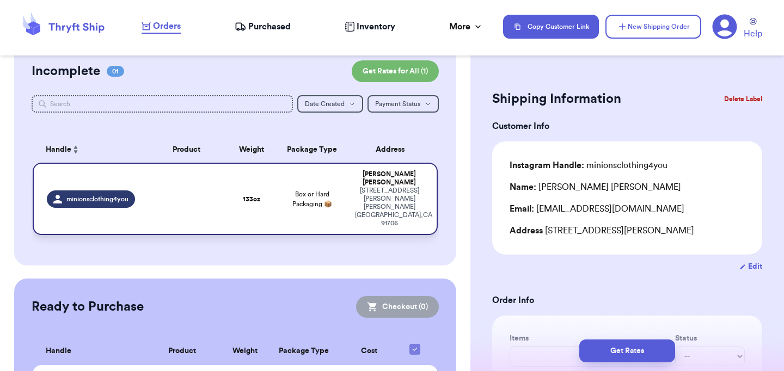
scroll to position [0, 0]
click at [585, 100] on h2 "Shipping Information" at bounding box center [556, 98] width 129 height 17
drag, startPoint x: 230, startPoint y: 200, endPoint x: 212, endPoint y: 190, distance: 20.7
click at [212, 190] on td at bounding box center [186, 199] width 81 height 72
click at [405, 72] on button "Get Rates for All ( 1 )" at bounding box center [394, 71] width 87 height 22
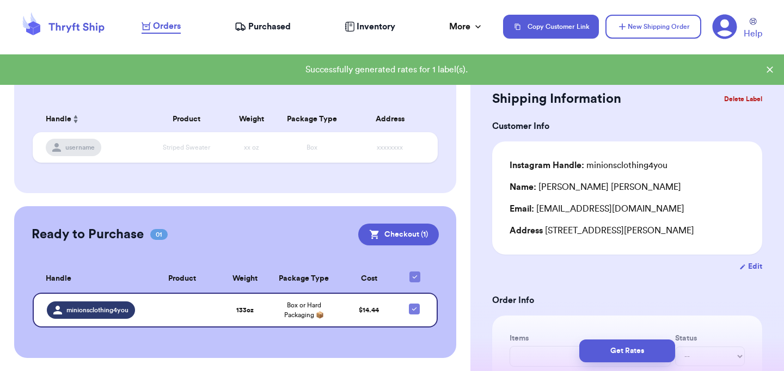
scroll to position [52, 0]
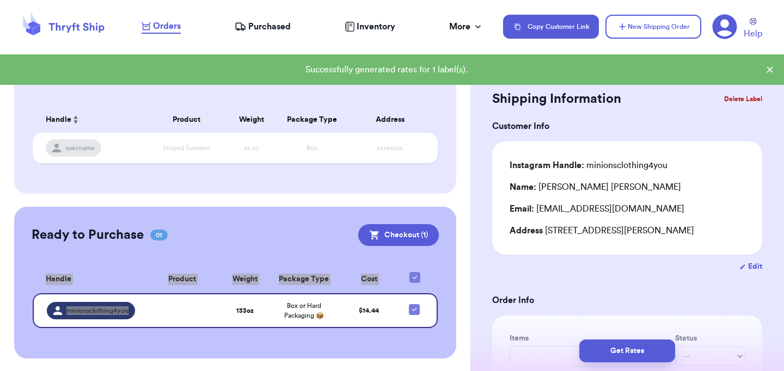
drag, startPoint x: 212, startPoint y: 190, endPoint x: 230, endPoint y: 341, distance: 151.2
click at [230, 341] on div "Ready to Purchase 01 Checkout ( 1 ) Checkout ( 1 ) Handle Product Weight Packag…" at bounding box center [235, 283] width 442 height 152
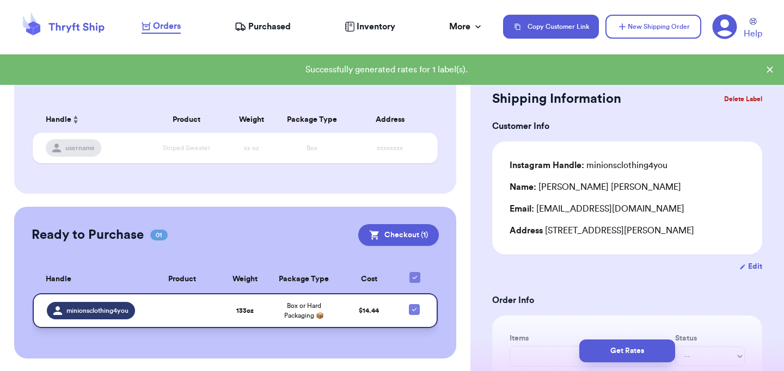
drag, startPoint x: 230, startPoint y: 341, endPoint x: 236, endPoint y: 322, distance: 19.6
click at [236, 322] on td "133 oz" at bounding box center [244, 310] width 47 height 35
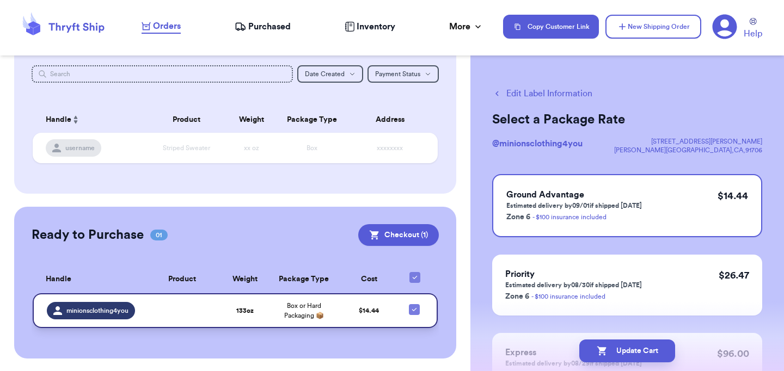
scroll to position [0, 0]
drag, startPoint x: 236, startPoint y: 322, endPoint x: 704, endPoint y: 126, distance: 507.5
click at [704, 126] on h2 "Select a Package Rate" at bounding box center [627, 119] width 270 height 17
click at [551, 118] on h2 "Select a Package Rate" at bounding box center [627, 119] width 270 height 17
drag, startPoint x: 704, startPoint y: 126, endPoint x: 547, endPoint y: 139, distance: 157.2
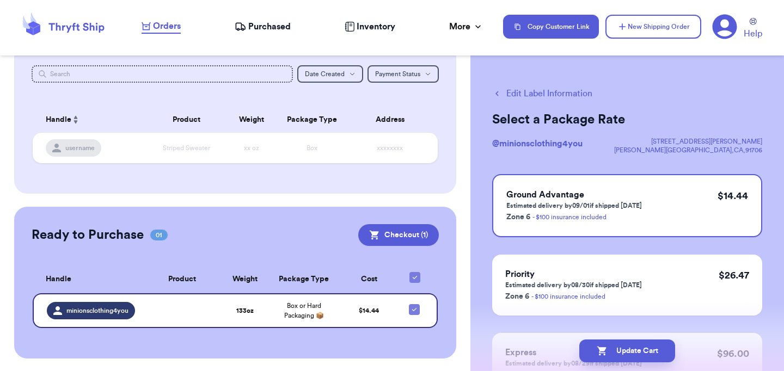
click at [547, 139] on span "@ minionsclothing4you" at bounding box center [537, 143] width 90 height 9
click at [628, 207] on p "Estimated delivery by 09/01 if shipped [DATE]" at bounding box center [573, 205] width 135 height 9
click at [583, 200] on h3 "Ground Advantage" at bounding box center [573, 194] width 135 height 13
click at [560, 187] on div "Ground Advantage Estimated delivery by 09/01 if shipped [DATE] Zone 6 - $100 in…" at bounding box center [627, 205] width 270 height 63
click at [633, 349] on button "Update Cart" at bounding box center [627, 351] width 96 height 23
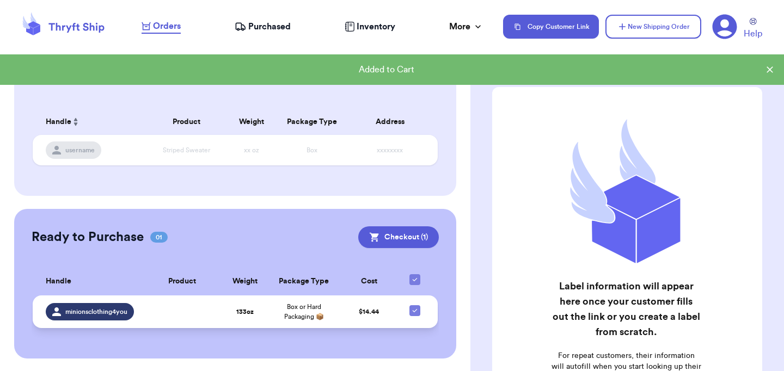
drag, startPoint x: 547, startPoint y: 139, endPoint x: 248, endPoint y: 315, distance: 347.3
click at [248, 315] on strong "133 oz" at bounding box center [244, 312] width 17 height 7
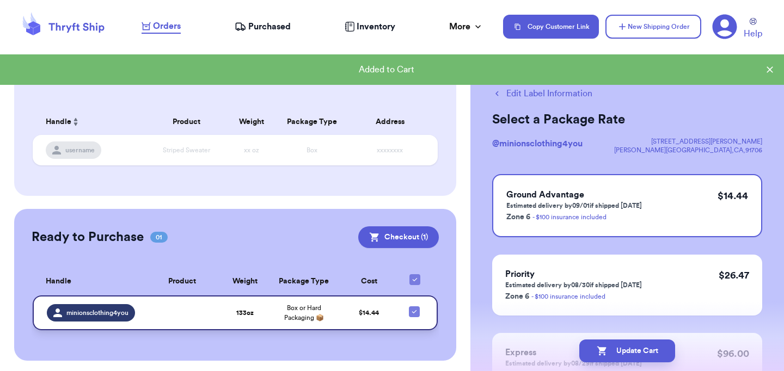
drag, startPoint x: 248, startPoint y: 315, endPoint x: 162, endPoint y: 322, distance: 86.3
click at [162, 322] on td at bounding box center [182, 312] width 79 height 35
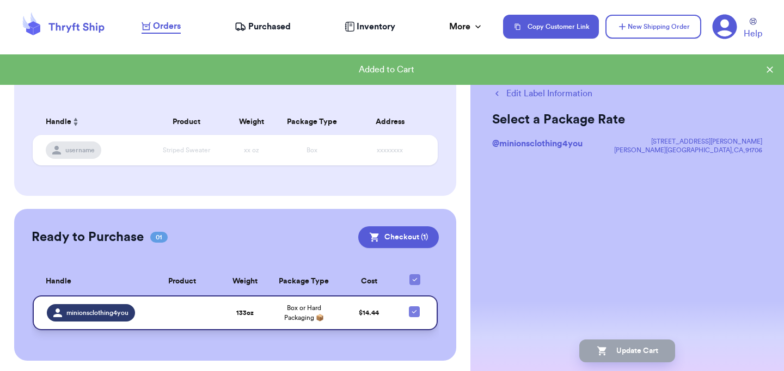
drag, startPoint x: 162, startPoint y: 322, endPoint x: 124, endPoint y: 319, distance: 38.2
click at [124, 317] on span "minionsclothing4you" at bounding box center [97, 313] width 62 height 9
drag, startPoint x: 124, startPoint y: 319, endPoint x: 129, endPoint y: 318, distance: 5.5
click at [129, 318] on div "minionsclothing4you" at bounding box center [91, 312] width 88 height 17
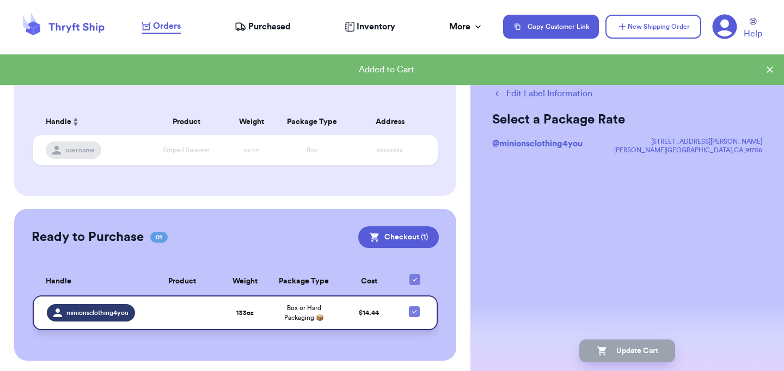
drag, startPoint x: 129, startPoint y: 318, endPoint x: 165, endPoint y: 318, distance: 35.4
click at [165, 318] on td at bounding box center [182, 312] width 79 height 35
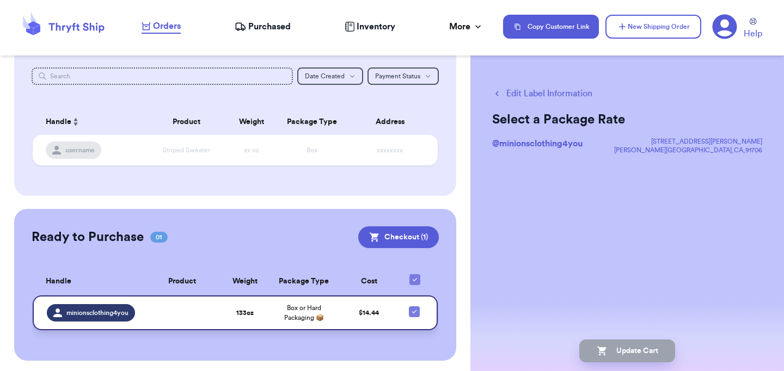
click at [586, 74] on div "Edit Label Information Select a Package Rate @ minionsclothing4you [STREET_ADDR…" at bounding box center [626, 157] width 313 height 185
drag, startPoint x: 165, startPoint y: 318, endPoint x: 576, endPoint y: 89, distance: 470.8
click at [576, 89] on button "Edit Label Information" at bounding box center [542, 93] width 100 height 13
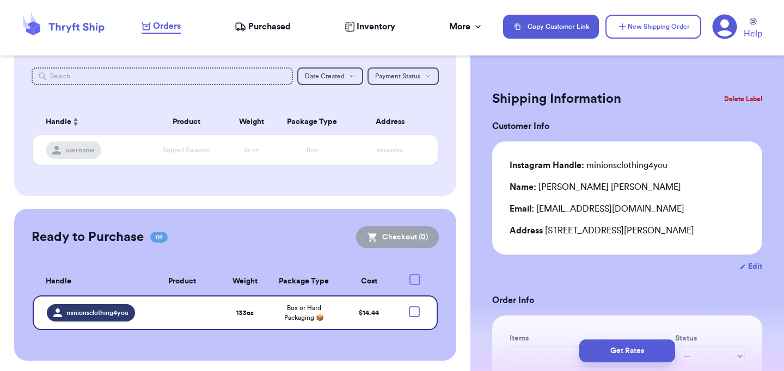
drag, startPoint x: 576, startPoint y: 89, endPoint x: 572, endPoint y: 95, distance: 7.4
click at [572, 95] on h2 "Shipping Information" at bounding box center [556, 98] width 129 height 17
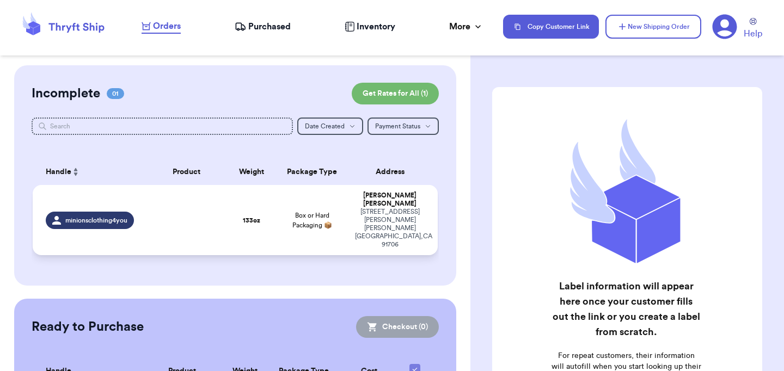
drag, startPoint x: 0, startPoint y: 0, endPoint x: 319, endPoint y: 211, distance: 382.6
click at [319, 212] on span "Box or Hard Packaging 📦" at bounding box center [312, 220] width 40 height 16
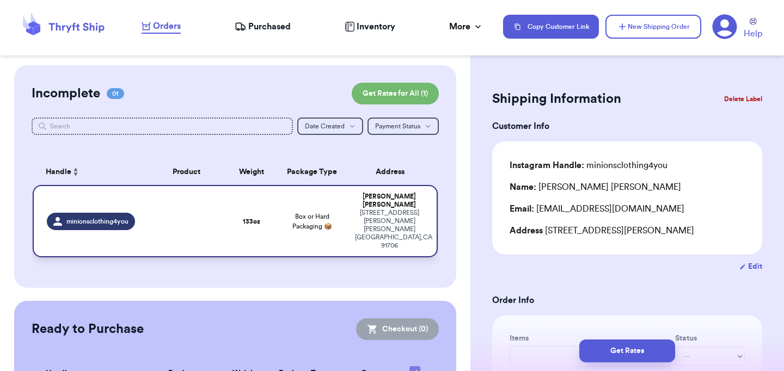
click at [744, 100] on button "Delete Label" at bounding box center [742, 99] width 47 height 24
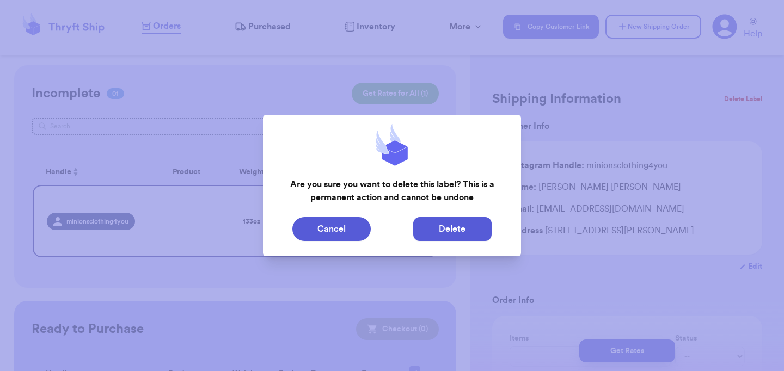
drag, startPoint x: 319, startPoint y: 211, endPoint x: 447, endPoint y: 224, distance: 128.0
click at [447, 224] on button "Delete" at bounding box center [452, 229] width 78 height 24
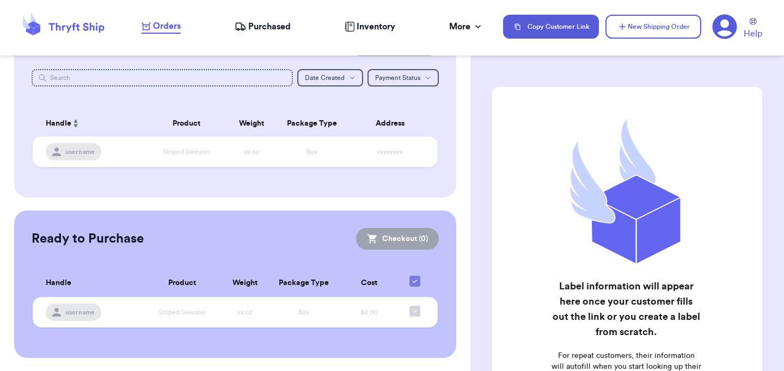
scroll to position [48, 0]
click at [343, 326] on td "$0.00" at bounding box center [368, 313] width 59 height 30
drag, startPoint x: 447, startPoint y: 224, endPoint x: 329, endPoint y: 315, distance: 148.9
click at [329, 315] on td "Box" at bounding box center [303, 313] width 71 height 30
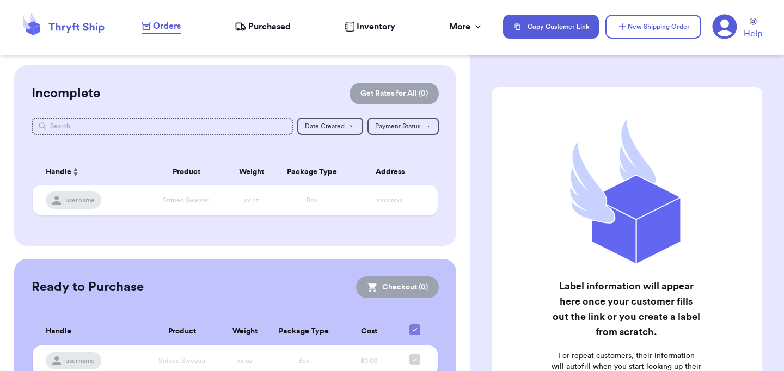
scroll to position [0, 0]
drag, startPoint x: 329, startPoint y: 315, endPoint x: 626, endPoint y: 21, distance: 417.8
click at [626, 21] on button "New Shipping Order" at bounding box center [653, 27] width 96 height 24
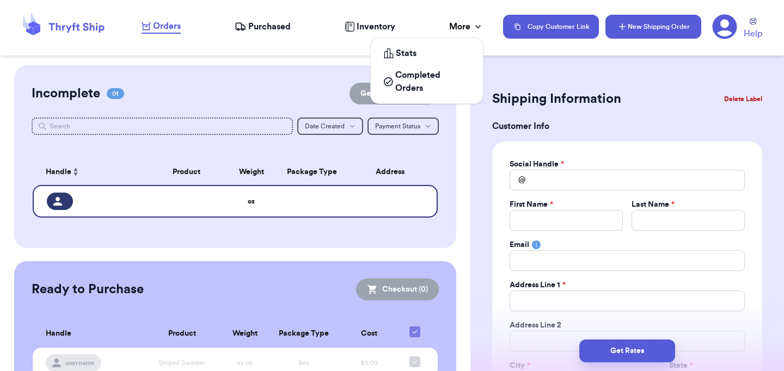
click at [459, 28] on div "More" at bounding box center [466, 26] width 34 height 13
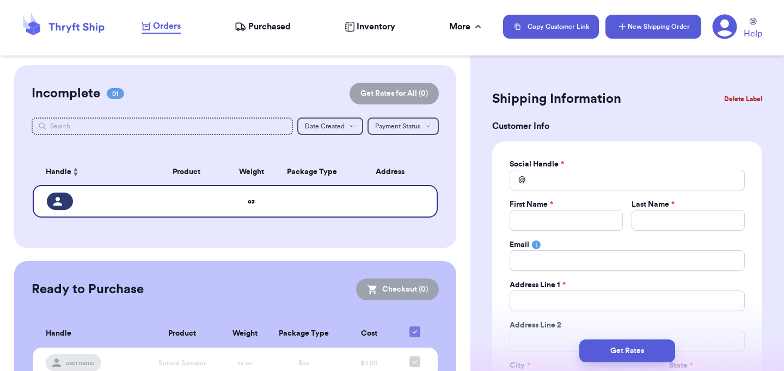
click at [735, 26] on icon at bounding box center [724, 27] width 24 height 24
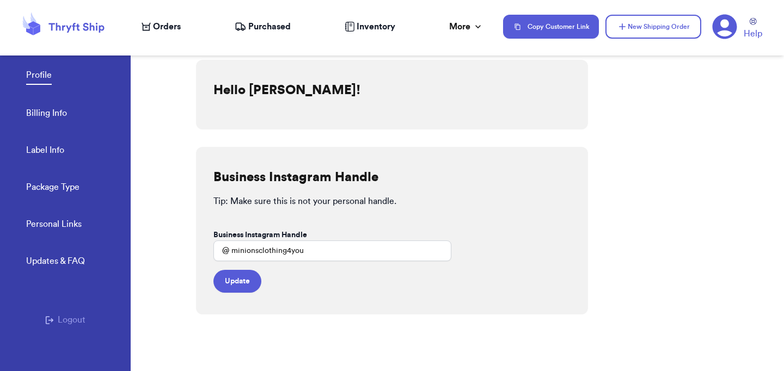
drag, startPoint x: 626, startPoint y: 21, endPoint x: 50, endPoint y: 107, distance: 583.1
click at [50, 107] on link "Billing Info" at bounding box center [46, 114] width 41 height 15
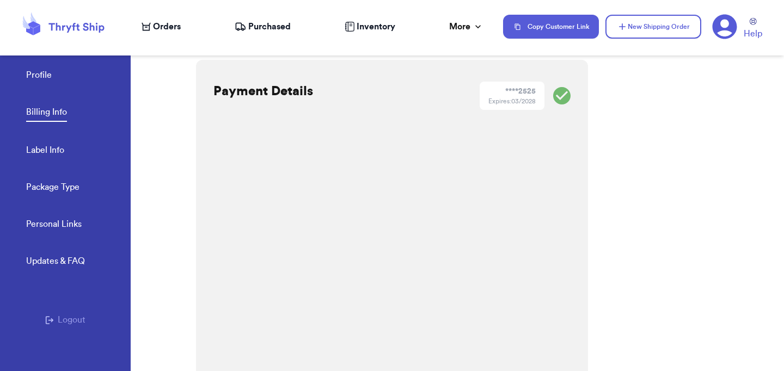
drag, startPoint x: 50, startPoint y: 107, endPoint x: 59, endPoint y: 146, distance: 40.4
click at [59, 146] on link "Label Info" at bounding box center [45, 151] width 38 height 15
select select "[GEOGRAPHIC_DATA]"
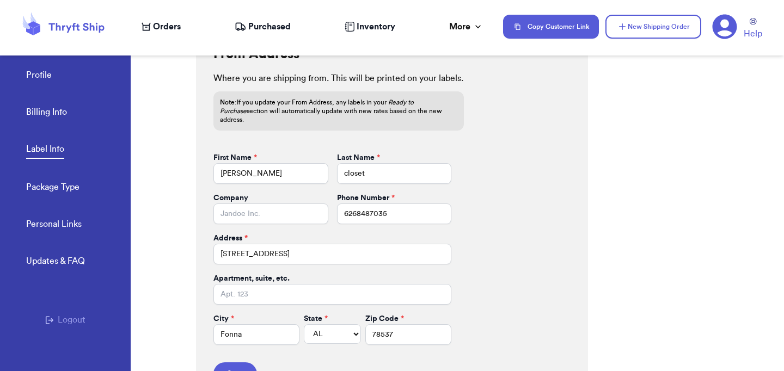
scroll to position [484, 0]
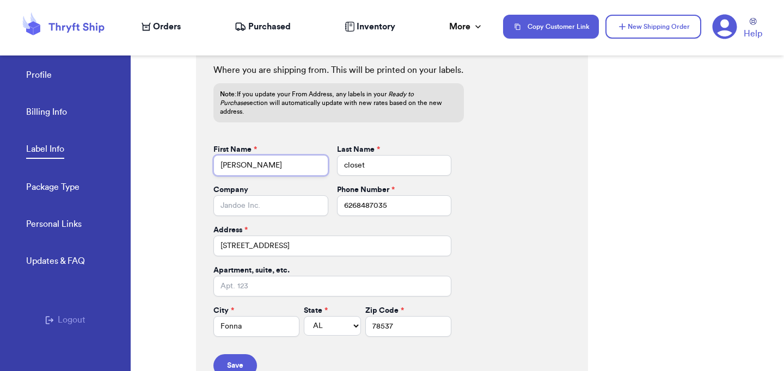
drag, startPoint x: 59, startPoint y: 146, endPoint x: 264, endPoint y: 152, distance: 205.2
drag, startPoint x: 264, startPoint y: 152, endPoint x: 251, endPoint y: 156, distance: 14.0
click at [251, 156] on input "hannah" at bounding box center [270, 165] width 115 height 21
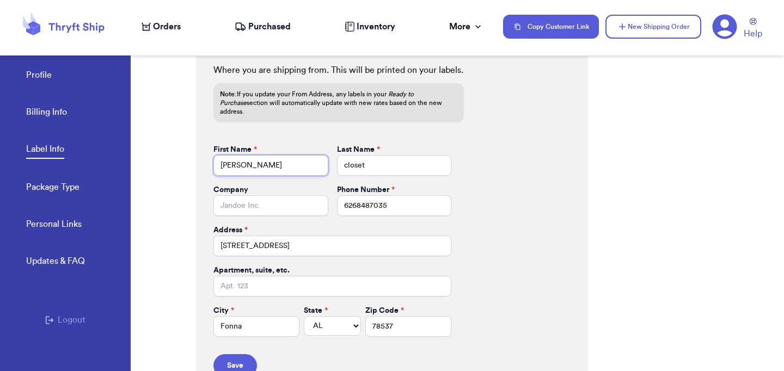
click at [251, 156] on input "hannah" at bounding box center [270, 165] width 115 height 21
type input "leys"
drag, startPoint x: 251, startPoint y: 156, endPoint x: 368, endPoint y: 150, distance: 117.1
click at [368, 155] on input "closet" at bounding box center [394, 165] width 115 height 21
type input "c"
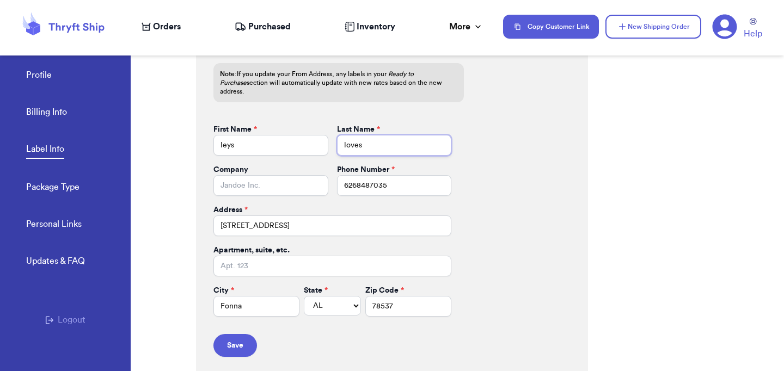
scroll to position [503, 0]
type input "loves"
type input "3"
drag, startPoint x: 368, startPoint y: 150, endPoint x: 294, endPoint y: 219, distance: 101.2
click at [294, 219] on input "3100" at bounding box center [332, 227] width 238 height 21
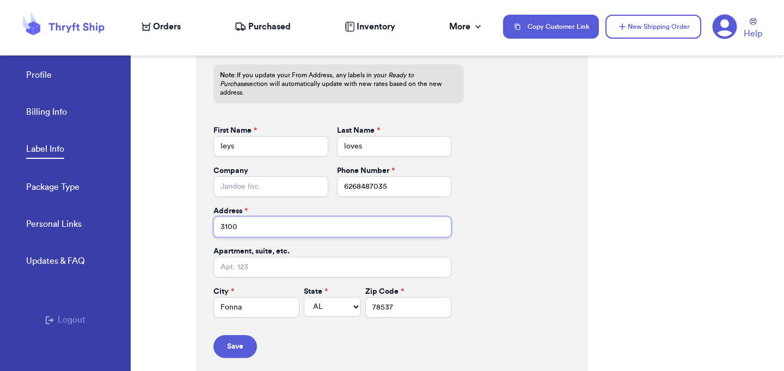
drag, startPoint x: 294, startPoint y: 219, endPoint x: 291, endPoint y: 212, distance: 8.1
click at [291, 217] on input "3100" at bounding box center [332, 227] width 238 height 21
type input "3100 summer oaks drive"
drag, startPoint x: 291, startPoint y: 212, endPoint x: 248, endPoint y: 294, distance: 93.2
click at [248, 299] on input "Fonna" at bounding box center [256, 307] width 86 height 21
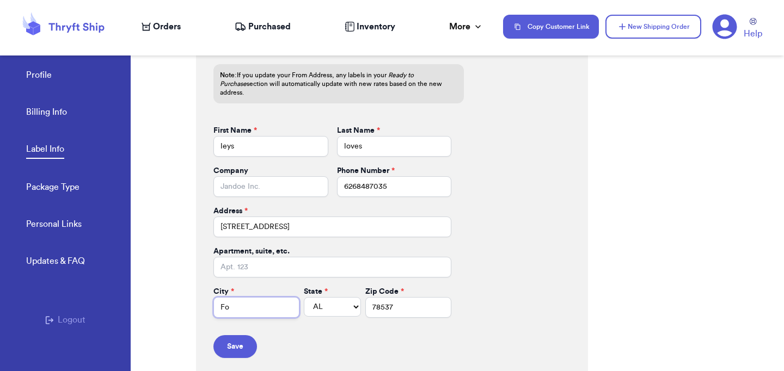
type input "F"
type input "apex"
select select "NC"
drag, startPoint x: 248, startPoint y: 299, endPoint x: 428, endPoint y: 299, distance: 179.6
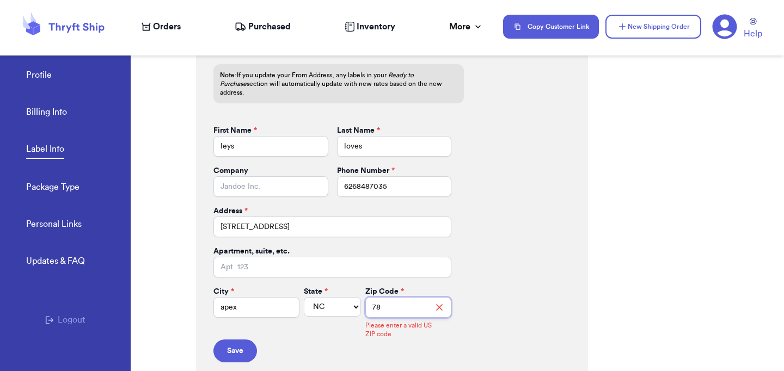
type input "7"
type input "27539"
click at [248, 335] on button "Save" at bounding box center [235, 346] width 44 height 23
click at [156, 29] on span "Orders" at bounding box center [167, 26] width 28 height 13
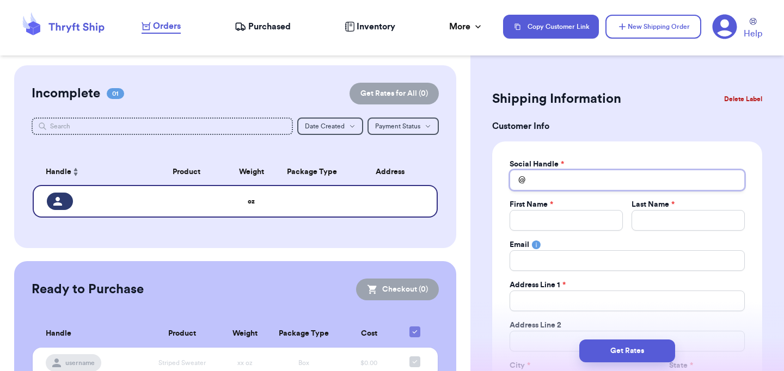
drag, startPoint x: 428, startPoint y: 299, endPoint x: 552, endPoint y: 174, distance: 175.8
click at [552, 174] on input "Total Amount Paid" at bounding box center [626, 180] width 235 height 21
drag, startPoint x: 552, startPoint y: 174, endPoint x: 543, endPoint y: 178, distance: 9.5
click at [543, 178] on input "Total Amount Paid" at bounding box center [626, 180] width 235 height 21
type input "m"
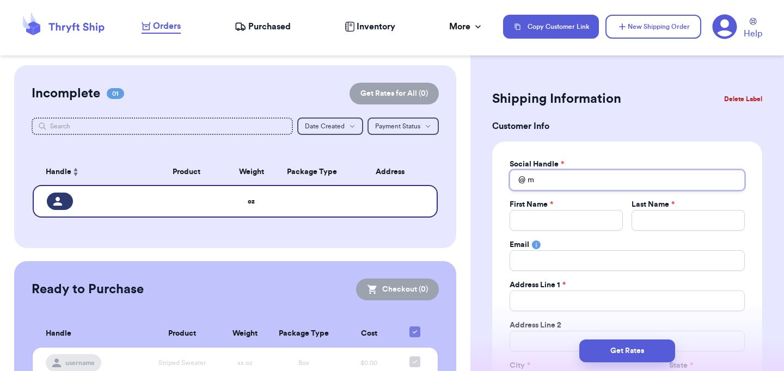
type input "mi"
type input "min"
type input "mini"
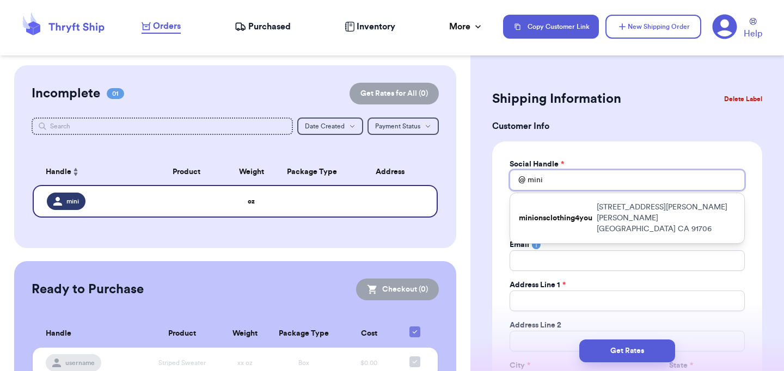
type input "[PERSON_NAME]"
type input "minion"
type input "minions"
type input "minionsc"
type input "minionscl"
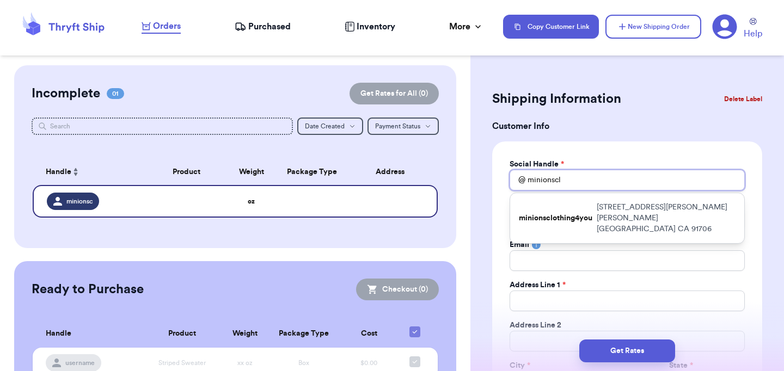
type input "minionsclo"
type input "minionsclot"
type input "minionscloth"
type input "minionsclothe"
type input "minionsclothes"
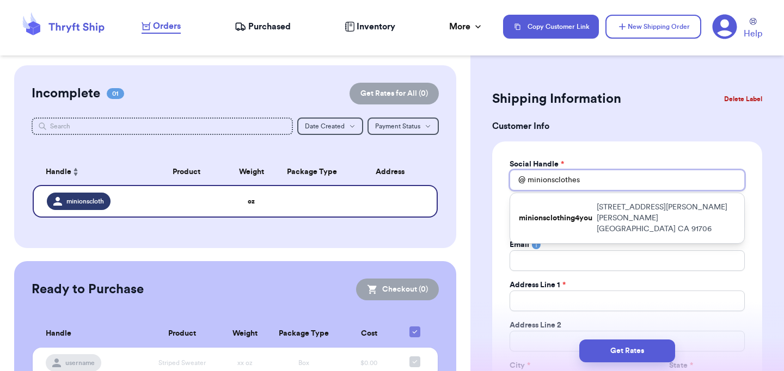
type input "minionsclothes"
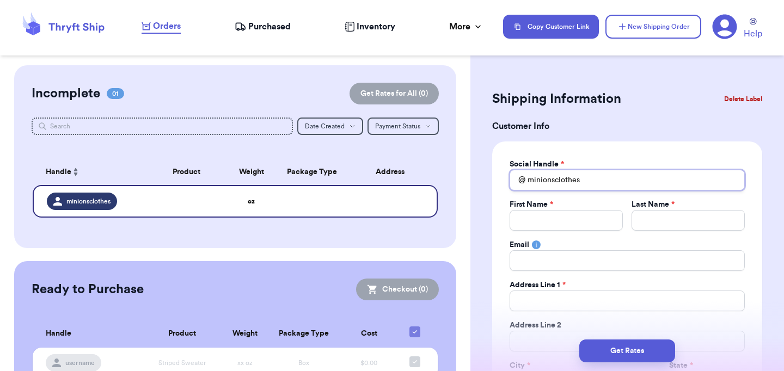
click at [587, 182] on input "minionsclothes" at bounding box center [626, 180] width 235 height 21
click at [587, 180] on input "minionsclothes" at bounding box center [626, 180] width 235 height 21
type input "minionsclothe"
type input "minionscloth"
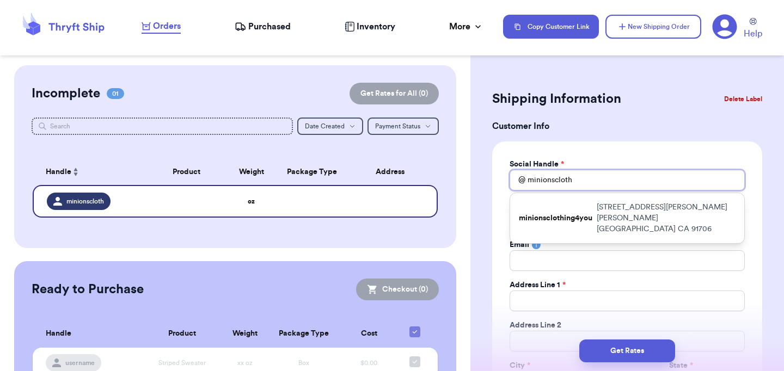
type input "minionsclothi"
type input "minionsclothin"
type input "minionsclothing"
type input "minionsclothing4"
type input "minionsclothing4y"
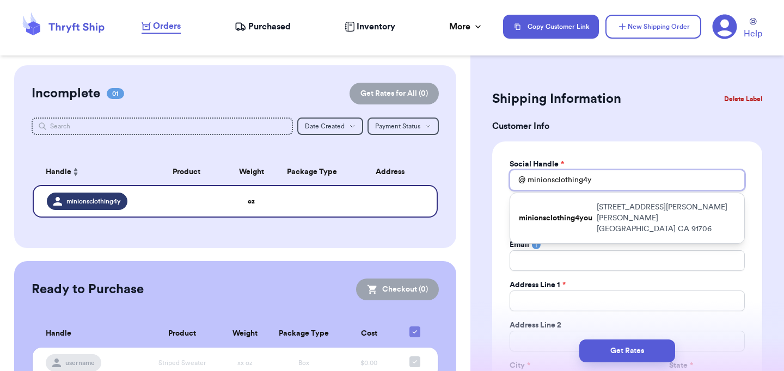
type input "minionsclothing4yo"
type input "minionsclothing4you"
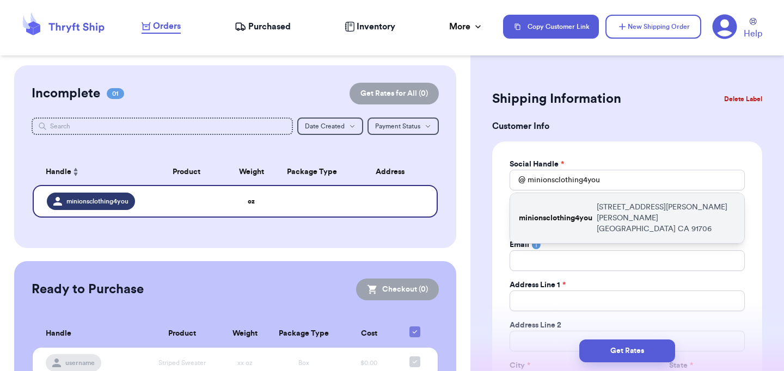
drag, startPoint x: 543, startPoint y: 178, endPoint x: 582, endPoint y: 218, distance: 55.8
click at [582, 218] on p "minionsclothing4you" at bounding box center [555, 218] width 73 height 11
type input "[PERSON_NAME]"
type input "[EMAIL_ADDRESS][DOMAIN_NAME]"
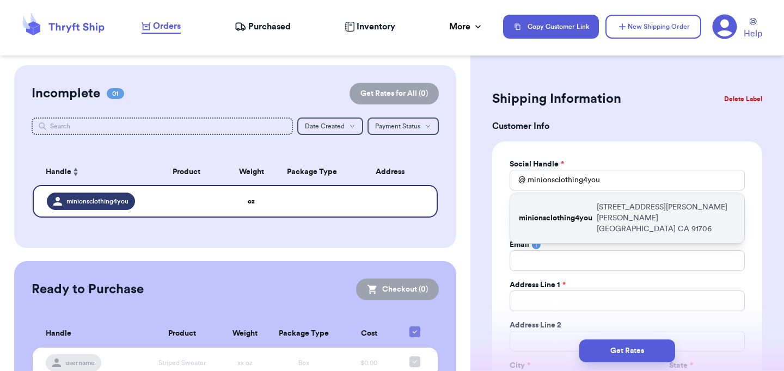
type input "[STREET_ADDRESS][PERSON_NAME]"
type input "[PERSON_NAME][GEOGRAPHIC_DATA]"
select select "CA"
type input "91706"
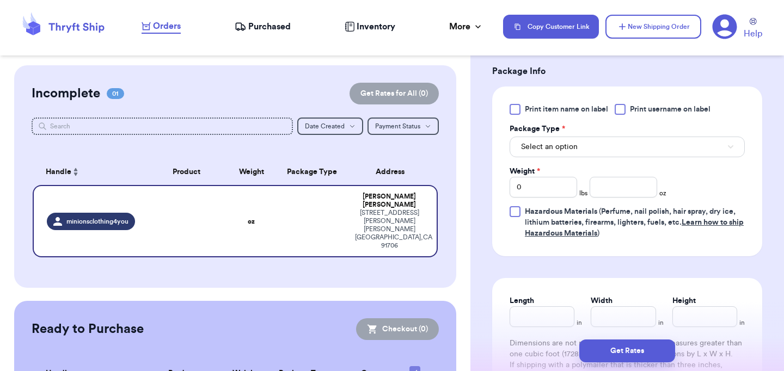
scroll to position [651, 0]
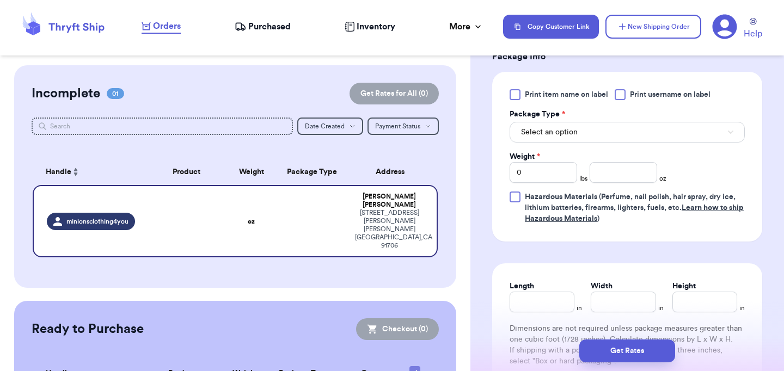
click at [576, 130] on span "Select an option" at bounding box center [549, 132] width 57 height 11
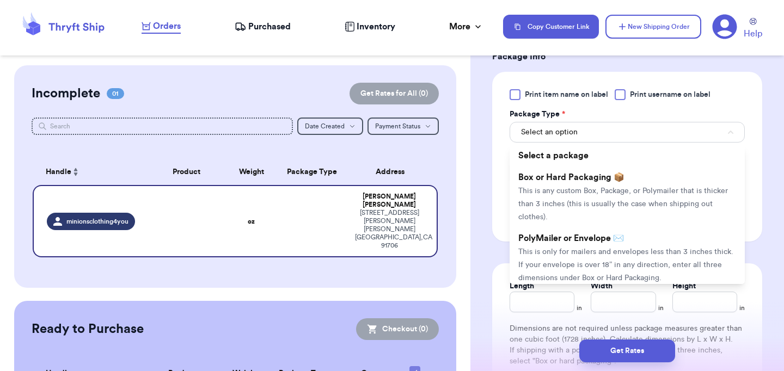
click at [566, 176] on span "Box or Hard Packaging 📦" at bounding box center [571, 177] width 106 height 9
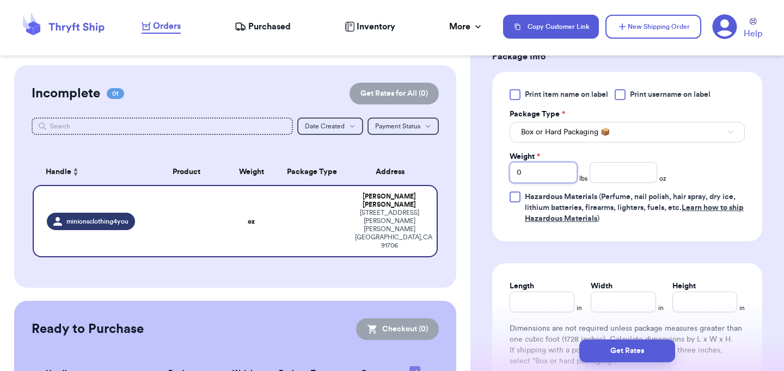
drag, startPoint x: 582, startPoint y: 218, endPoint x: 540, endPoint y: 175, distance: 59.6
click at [540, 175] on input "0" at bounding box center [542, 172] width 67 height 21
type input "8"
drag, startPoint x: 540, startPoint y: 175, endPoint x: 603, endPoint y: 169, distance: 63.4
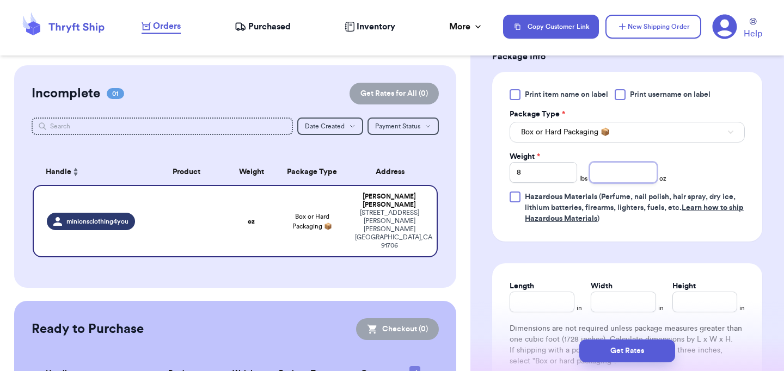
click at [603, 169] on input "number" at bounding box center [622, 172] width 67 height 21
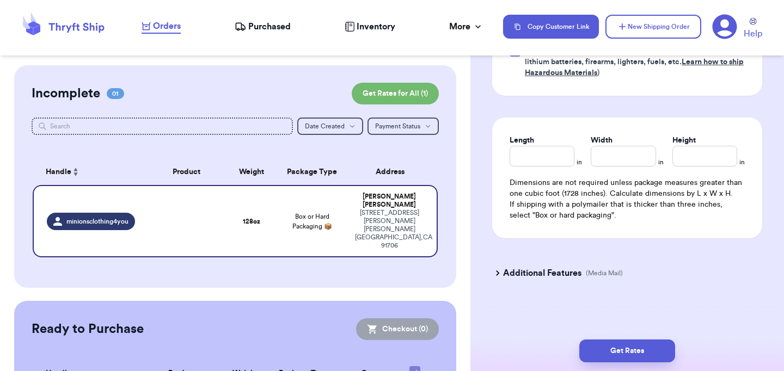
type input "5"
drag, startPoint x: 603, startPoint y: 169, endPoint x: 624, endPoint y: 348, distance: 180.2
click at [624, 348] on button "Get Rates" at bounding box center [627, 351] width 96 height 23
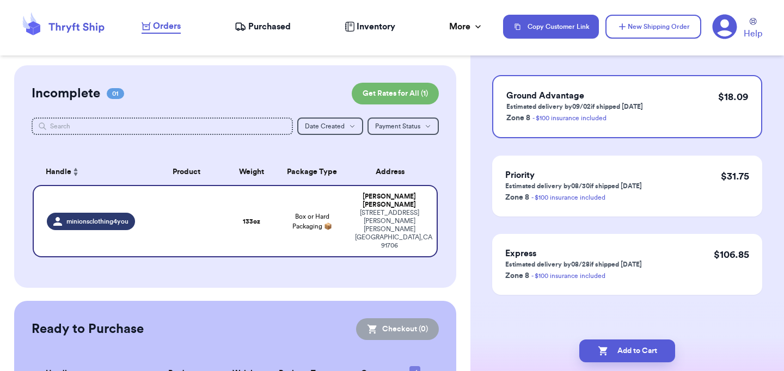
scroll to position [0, 0]
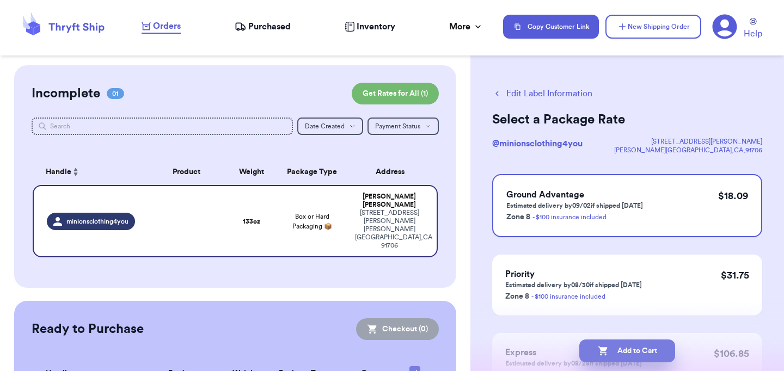
drag, startPoint x: 624, startPoint y: 348, endPoint x: 631, endPoint y: 351, distance: 7.6
click at [631, 351] on button "Add to Cart" at bounding box center [627, 351] width 96 height 23
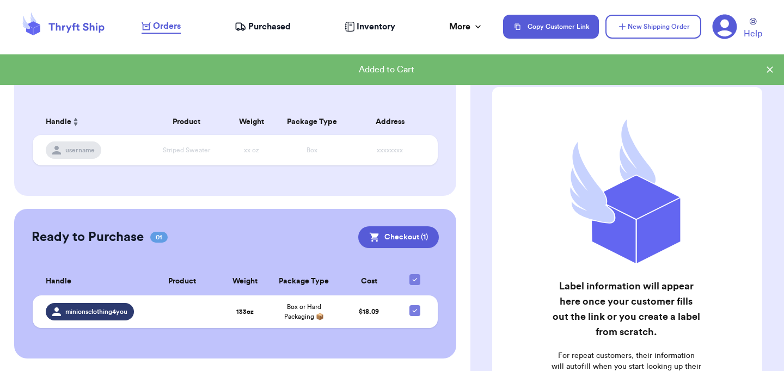
click at [222, 317] on td "133 oz" at bounding box center [244, 311] width 47 height 33
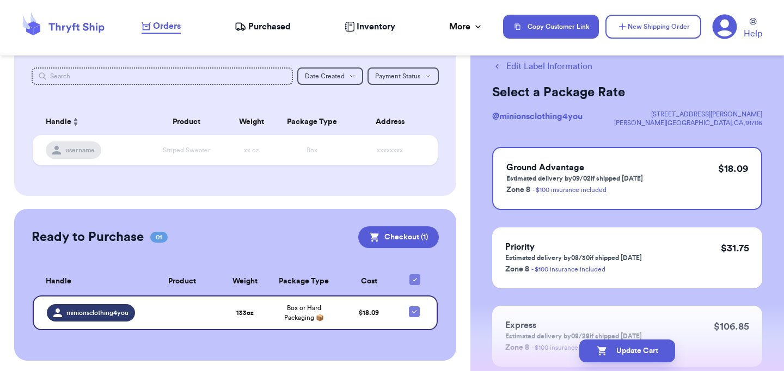
scroll to position [38, 0]
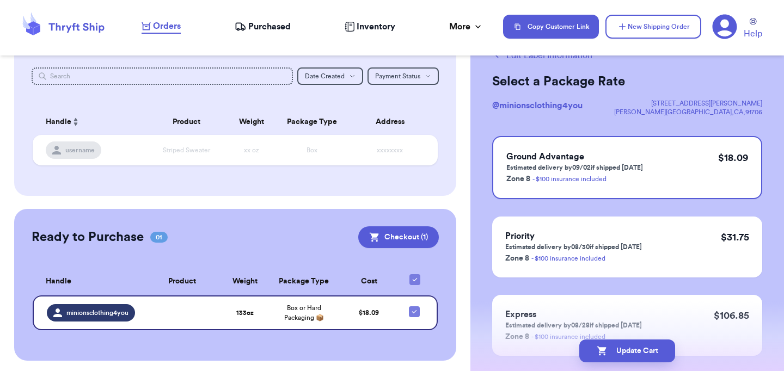
click at [635, 169] on p "Estimated delivery by 09/02 if shipped today" at bounding box center [574, 167] width 137 height 9
click at [634, 351] on button "Update Cart" at bounding box center [627, 351] width 96 height 23
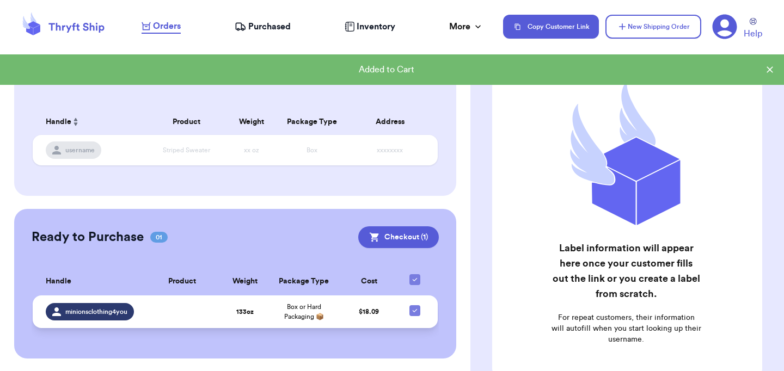
drag, startPoint x: 631, startPoint y: 351, endPoint x: 249, endPoint y: 309, distance: 384.3
click at [249, 309] on td "133 oz" at bounding box center [244, 311] width 47 height 33
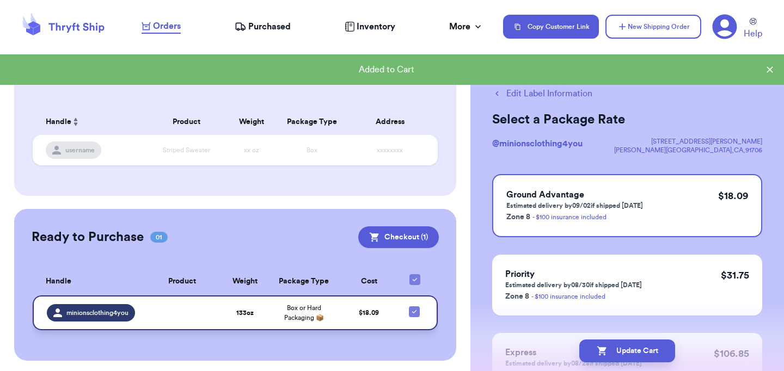
scroll to position [0, 0]
drag, startPoint x: 249, startPoint y: 309, endPoint x: 602, endPoint y: 206, distance: 368.0
click at [602, 206] on p "Estimated delivery by 09/02 if shipped today" at bounding box center [574, 205] width 137 height 9
drag, startPoint x: 602, startPoint y: 206, endPoint x: 565, endPoint y: 187, distance: 41.6
click at [565, 187] on div "Ground Advantage Estimated delivery by 09/02 if shipped today Zone 8 - $100 ins…" at bounding box center [627, 205] width 270 height 63
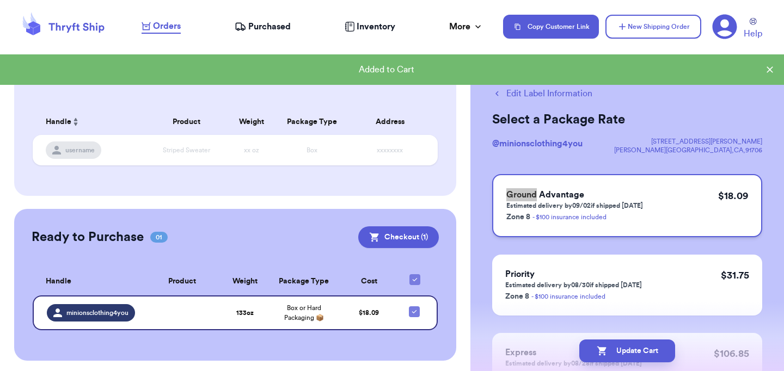
click at [565, 187] on div "Ground Advantage Estimated delivery by 09/02 if shipped today Zone 8 - $100 ins…" at bounding box center [627, 205] width 270 height 63
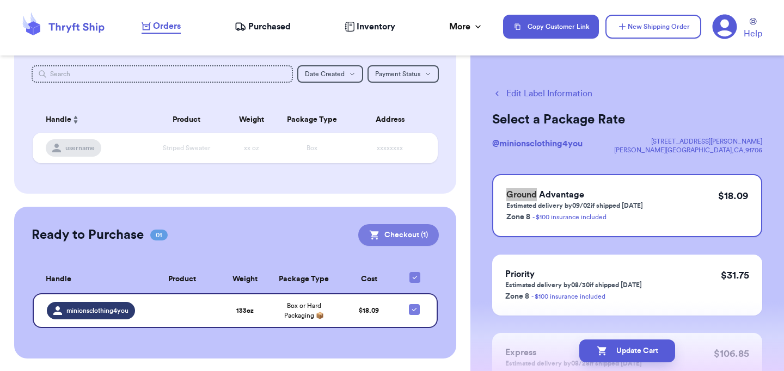
drag, startPoint x: 565, startPoint y: 187, endPoint x: 417, endPoint y: 229, distance: 154.3
click at [417, 229] on button "Checkout ( 1 )" at bounding box center [398, 235] width 81 height 22
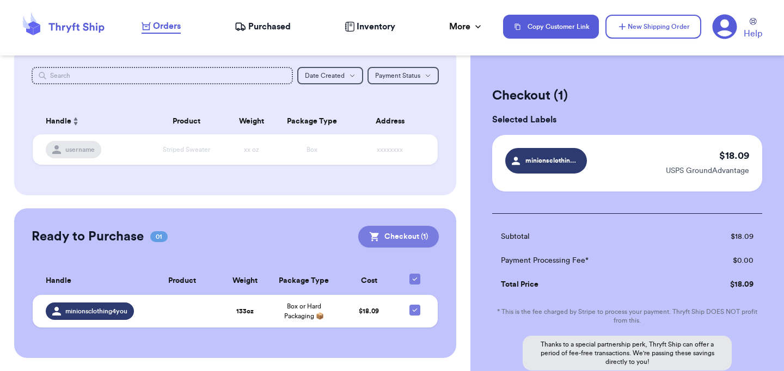
scroll to position [50, 0]
click at [412, 239] on button "Checkout ( 1 )" at bounding box center [398, 237] width 81 height 22
click at [404, 240] on button "Checkout ( 1 )" at bounding box center [398, 237] width 81 height 22
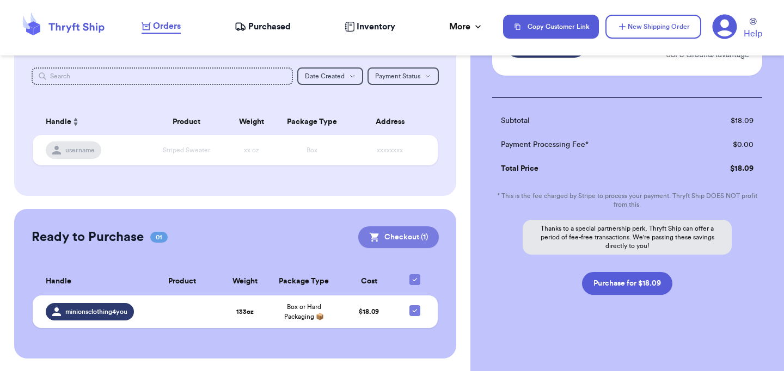
scroll to position [116, 0]
click at [659, 285] on button "Purchase for $18.09" at bounding box center [627, 283] width 90 height 23
checkbox input "false"
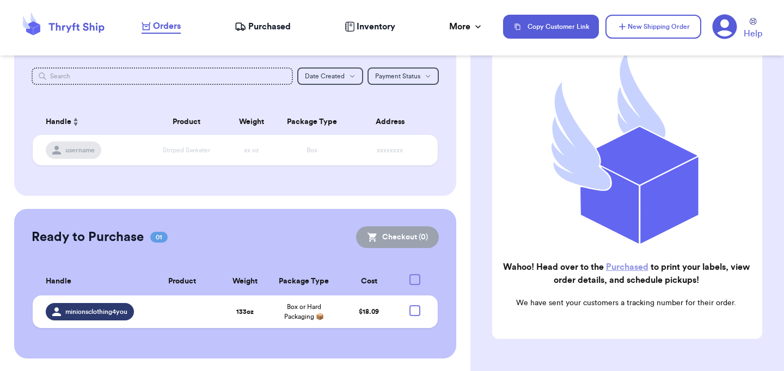
checkbox input "true"
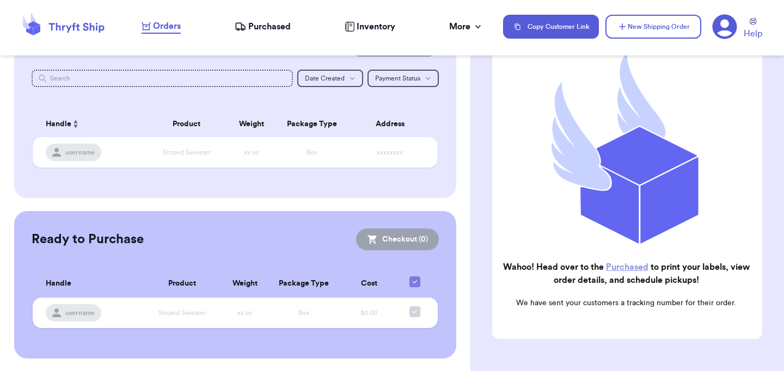
drag, startPoint x: 417, startPoint y: 229, endPoint x: 280, endPoint y: 24, distance: 245.5
click at [280, 24] on span "Purchased" at bounding box center [269, 26] width 42 height 13
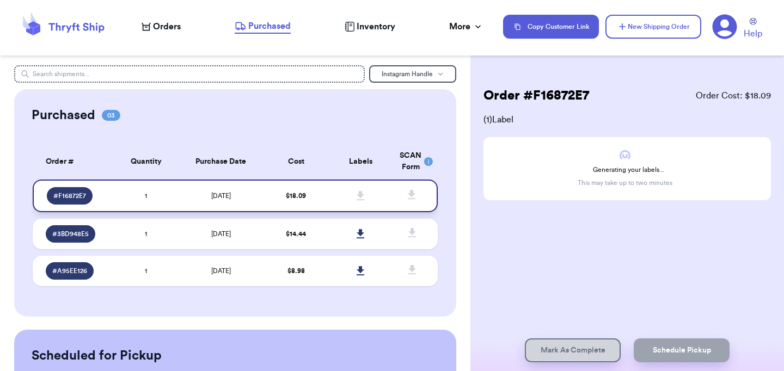
drag, startPoint x: 280, startPoint y: 24, endPoint x: 243, endPoint y: 198, distance: 177.5
click at [243, 198] on td "[DATE]" at bounding box center [220, 196] width 85 height 33
drag, startPoint x: 243, startPoint y: 198, endPoint x: 279, endPoint y: 203, distance: 35.8
click at [279, 203] on td "$ 18.09" at bounding box center [295, 196] width 65 height 33
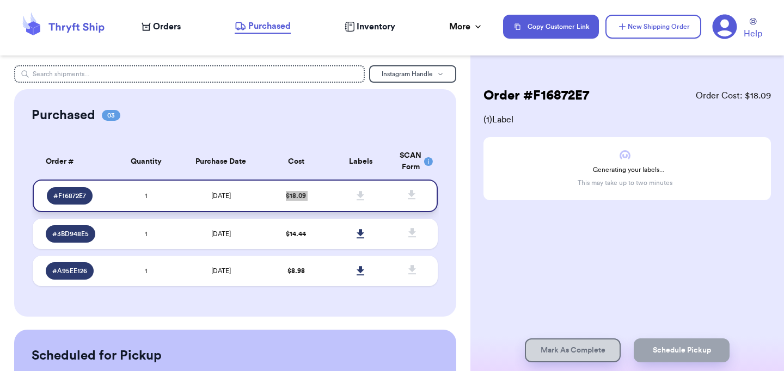
click at [279, 203] on td "$ 18.09" at bounding box center [295, 196] width 65 height 33
drag, startPoint x: 279, startPoint y: 203, endPoint x: 260, endPoint y: 240, distance: 41.6
click at [260, 240] on td "[DATE]" at bounding box center [220, 234] width 85 height 30
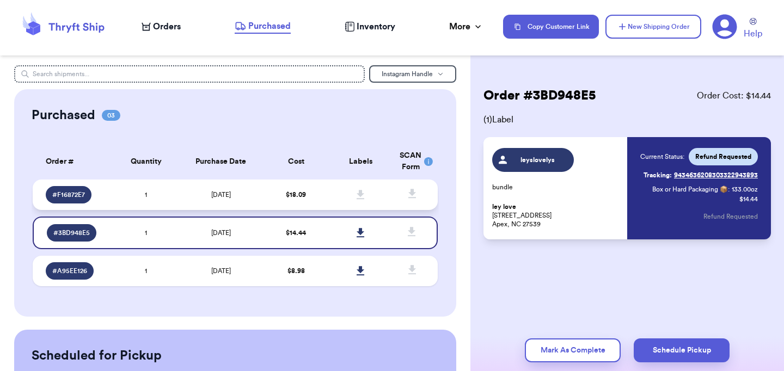
drag, startPoint x: 260, startPoint y: 240, endPoint x: 261, endPoint y: 202, distance: 38.1
click at [261, 202] on td "[DATE]" at bounding box center [220, 195] width 85 height 30
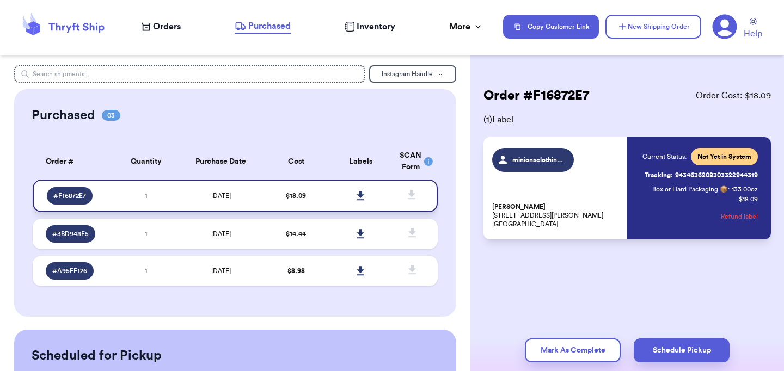
drag, startPoint x: 261, startPoint y: 202, endPoint x: 357, endPoint y: 200, distance: 96.9
click at [357, 200] on icon at bounding box center [360, 196] width 8 height 10
click at [313, 240] on td "$ 14.44" at bounding box center [295, 234] width 65 height 30
